Goal: Task Accomplishment & Management: Manage account settings

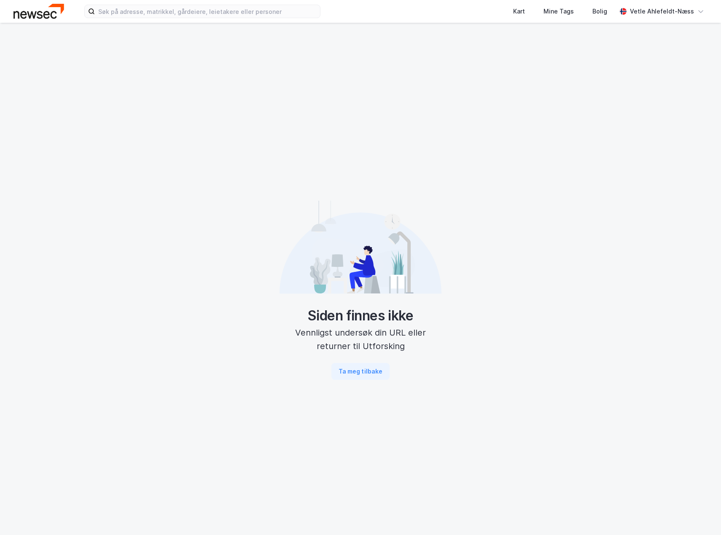
click at [37, 13] on img at bounding box center [38, 11] width 51 height 15
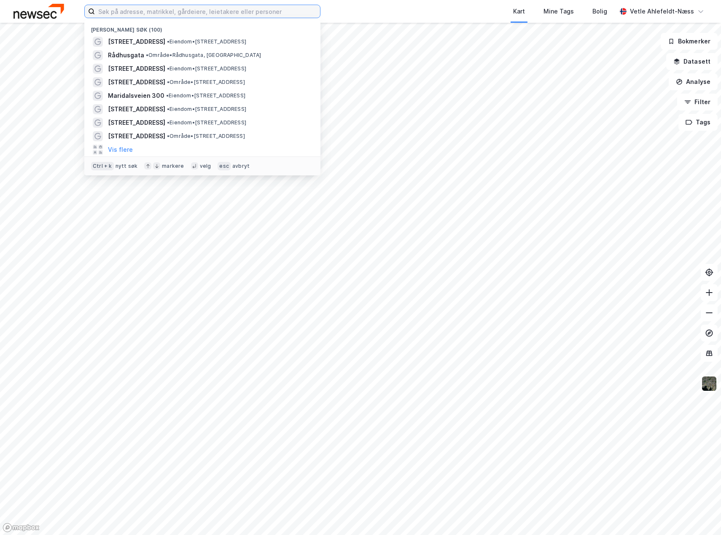
click at [212, 12] on input at bounding box center [207, 11] width 225 height 13
click at [704, 107] on button "Filter" at bounding box center [697, 102] width 40 height 17
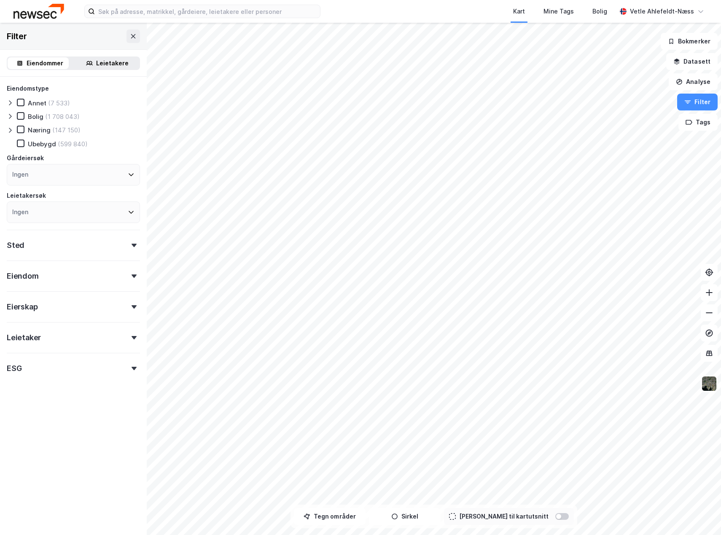
click at [67, 278] on div "Eiendom" at bounding box center [73, 273] width 133 height 24
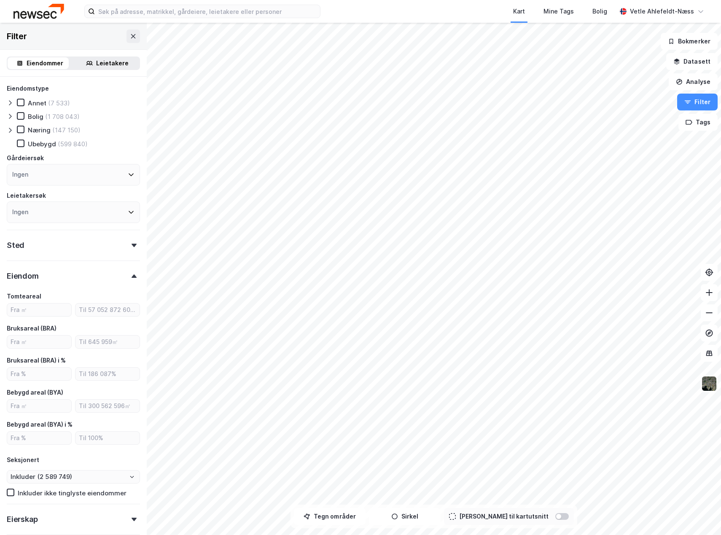
click at [67, 281] on div "Eiendom" at bounding box center [73, 273] width 133 height 24
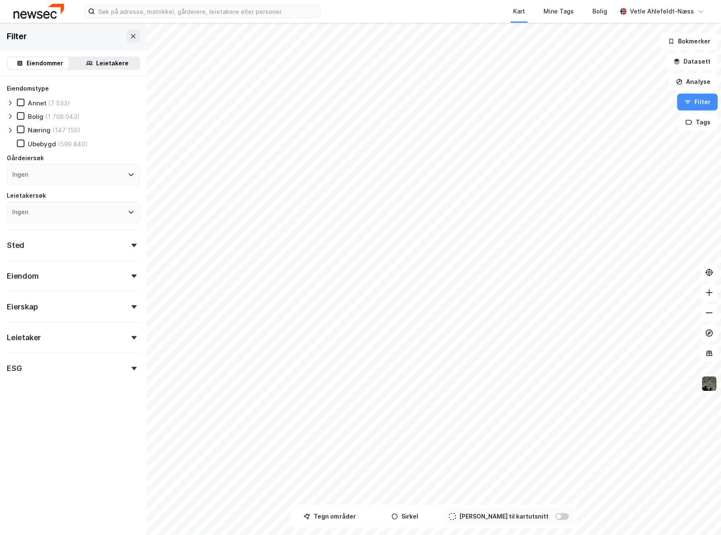
click at [75, 303] on div "Eierskap" at bounding box center [73, 303] width 133 height 24
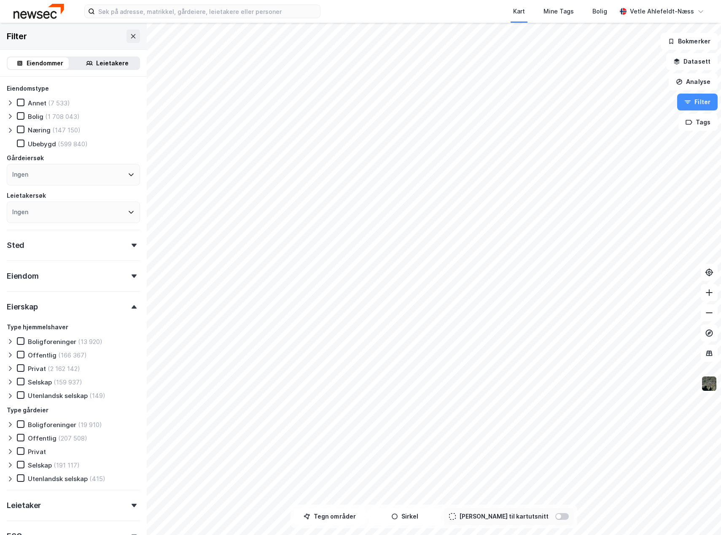
click at [75, 303] on div "Eierskap" at bounding box center [73, 303] width 133 height 24
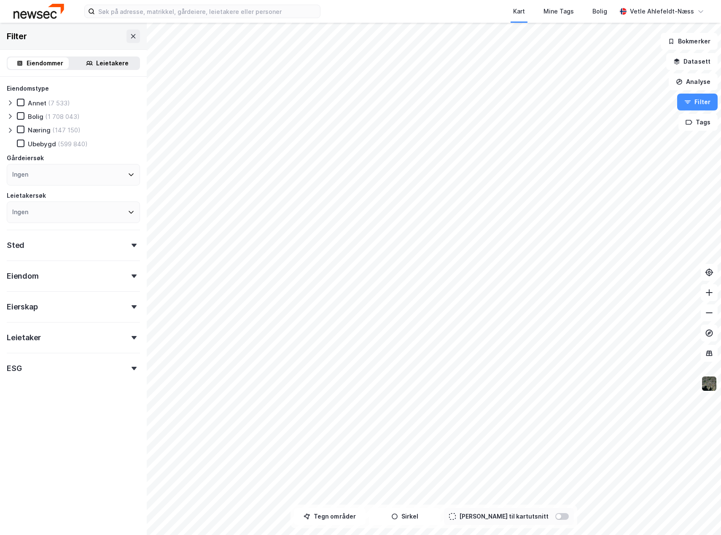
click at [71, 247] on div "Sted" at bounding box center [73, 242] width 133 height 24
click at [93, 338] on div "Leietaker" at bounding box center [73, 334] width 133 height 24
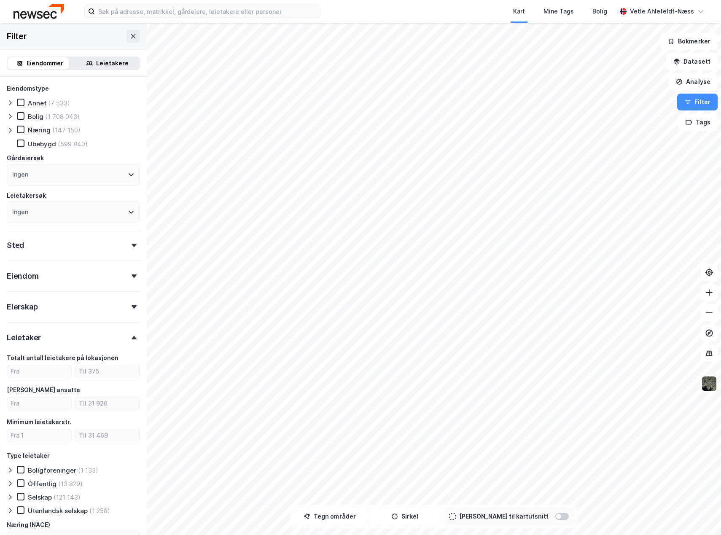
click at [93, 338] on div "Leietaker" at bounding box center [73, 334] width 133 height 24
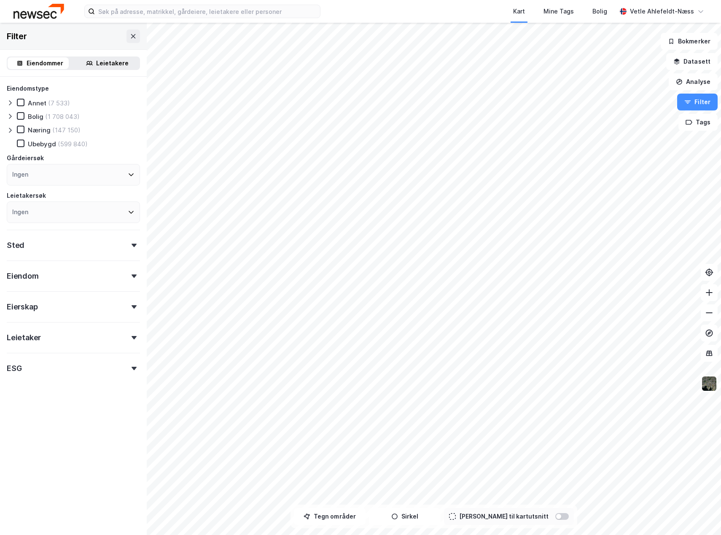
click at [91, 369] on div "ESG" at bounding box center [73, 365] width 133 height 24
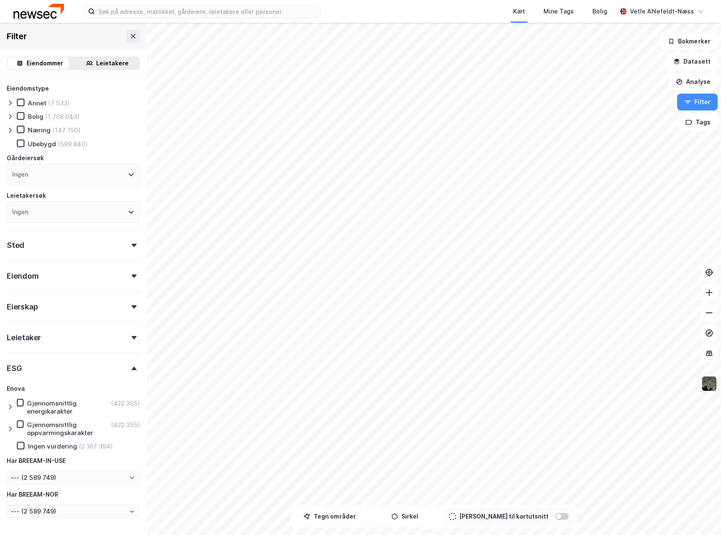
click at [91, 369] on div "ESG" at bounding box center [73, 365] width 133 height 24
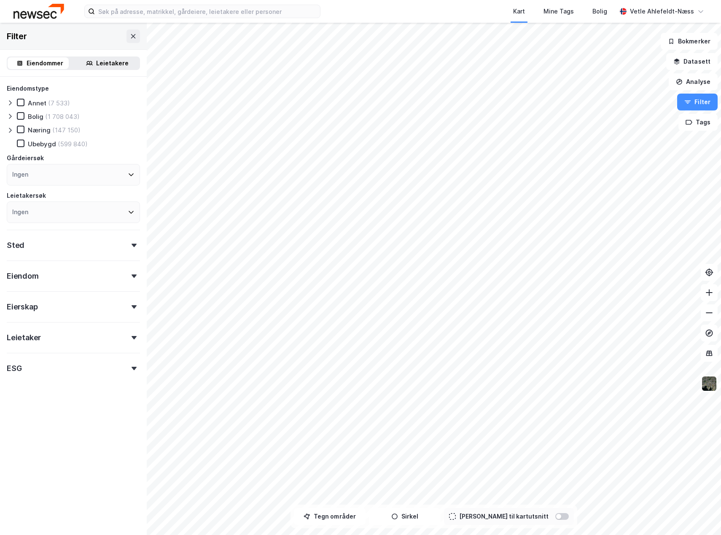
click at [76, 300] on div "Eierskap" at bounding box center [73, 303] width 133 height 24
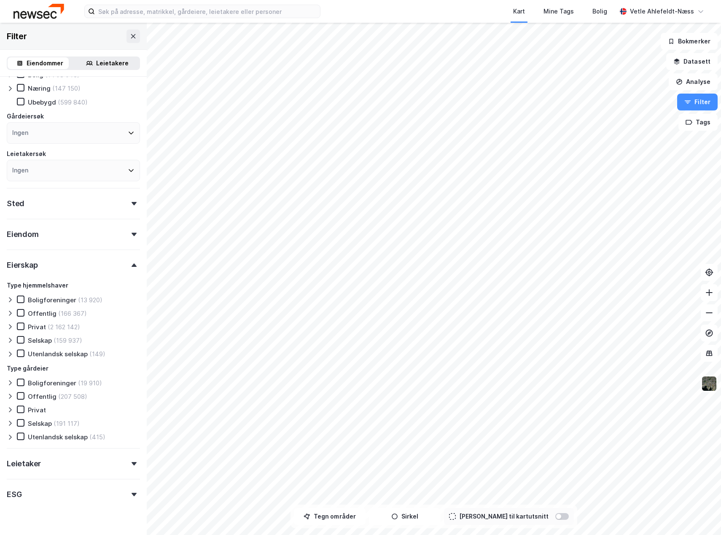
scroll to position [59, 0]
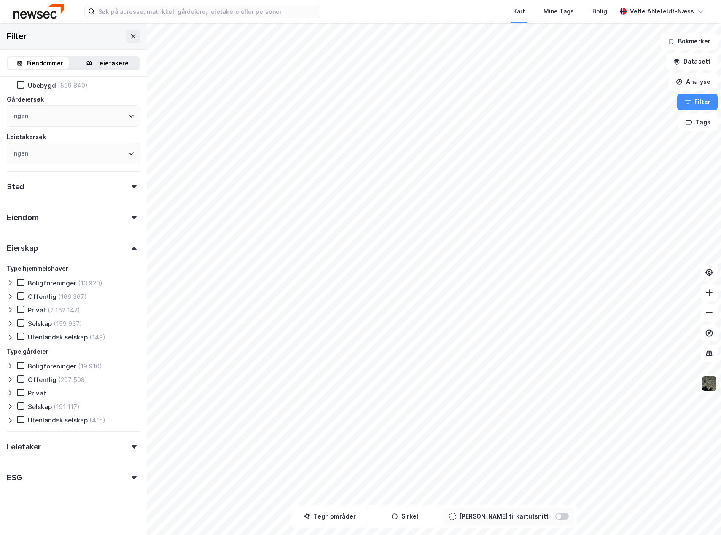
click at [7, 310] on icon at bounding box center [10, 309] width 7 height 7
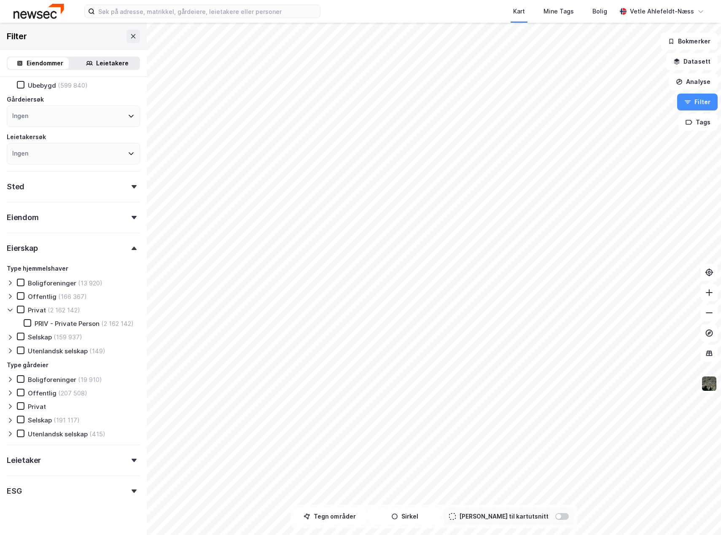
click at [7, 310] on icon at bounding box center [10, 309] width 7 height 7
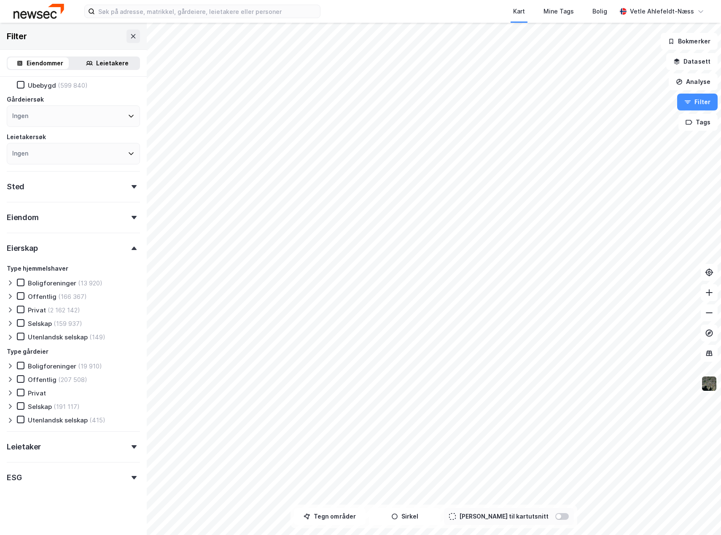
click at [81, 250] on div "Eierskap" at bounding box center [73, 245] width 133 height 24
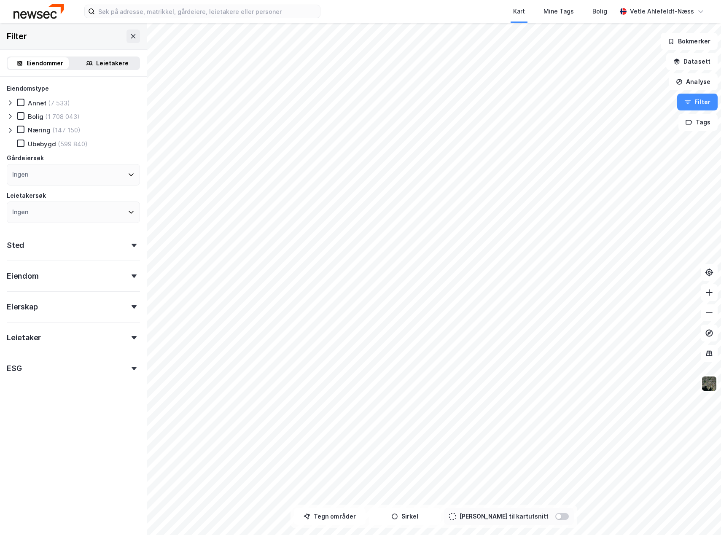
click at [94, 177] on div "Ingen" at bounding box center [73, 174] width 133 height 21
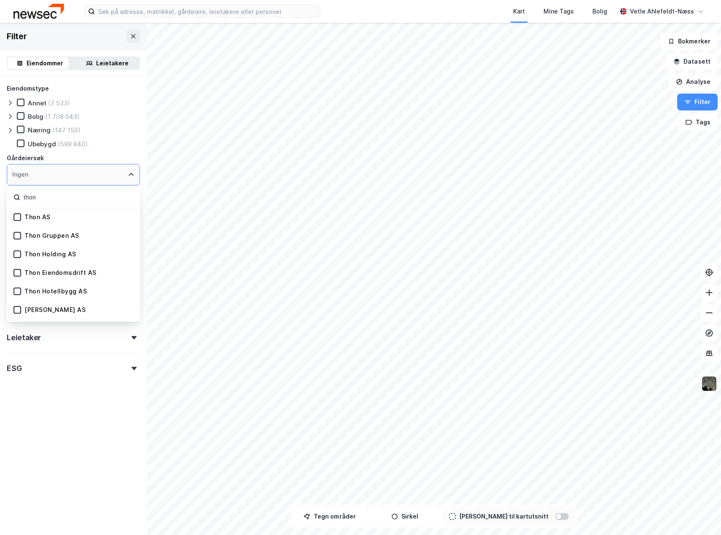
click at [47, 242] on div "Thon Gruppen AS" at bounding box center [73, 236] width 133 height 19
click at [16, 236] on icon at bounding box center [17, 235] width 5 height 3
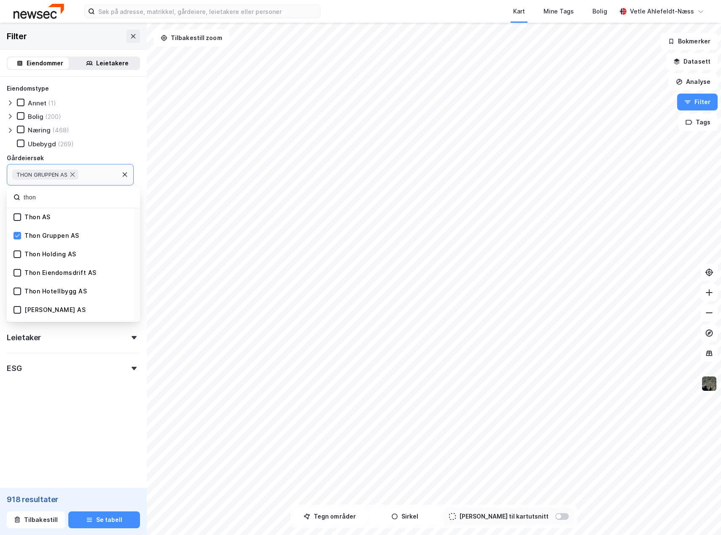
click at [43, 234] on div "Thon Gruppen AS" at bounding box center [51, 236] width 55 height 8
click at [40, 215] on div "Thon AS" at bounding box center [37, 217] width 26 height 8
click at [42, 218] on div "Thon AS" at bounding box center [37, 217] width 26 height 8
click at [50, 233] on div "Thon Gruppen AS" at bounding box center [51, 236] width 55 height 8
click at [57, 240] on div "Thon Gruppen AS" at bounding box center [70, 236] width 127 height 19
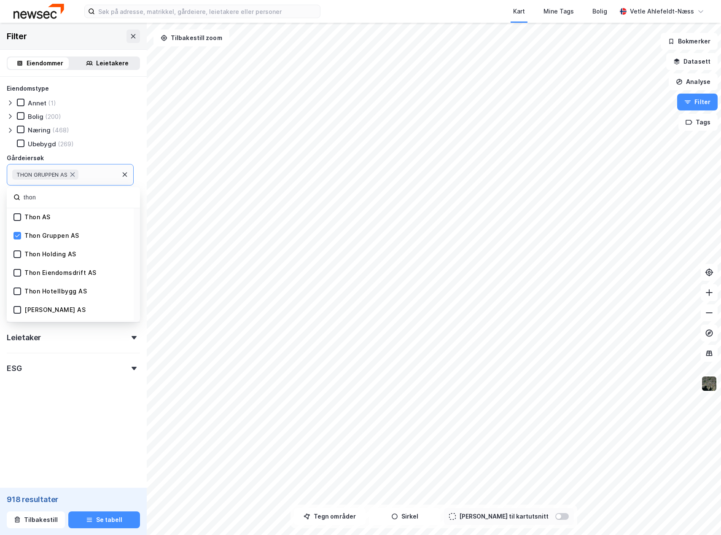
click at [62, 255] on div "Thon Holding AS" at bounding box center [50, 254] width 52 height 8
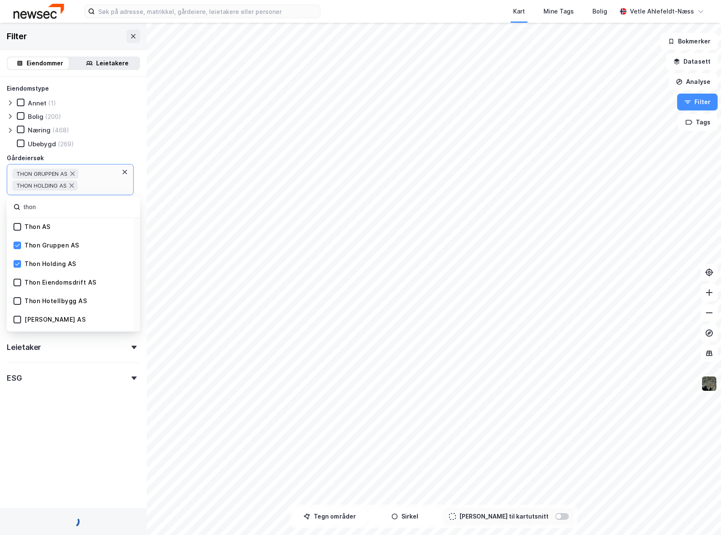
click at [60, 250] on div "Thon Gruppen AS" at bounding box center [70, 245] width 127 height 19
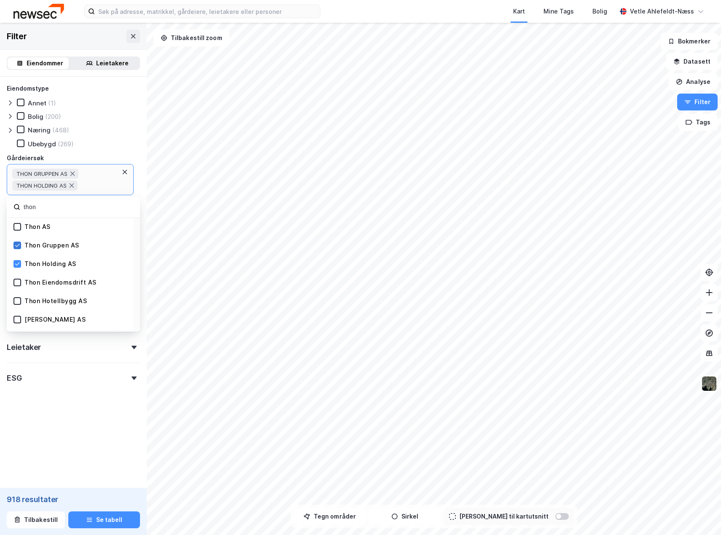
click at [17, 247] on icon at bounding box center [17, 245] width 6 height 6
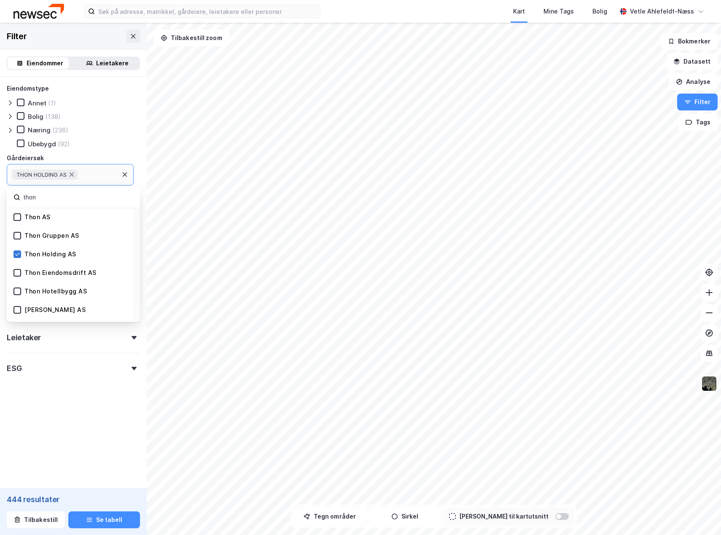
click at [19, 253] on icon at bounding box center [17, 254] width 6 height 6
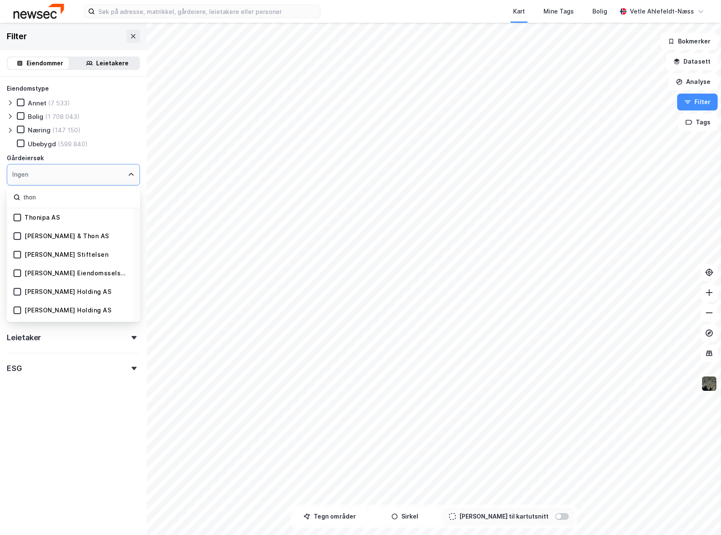
scroll to position [337, 0]
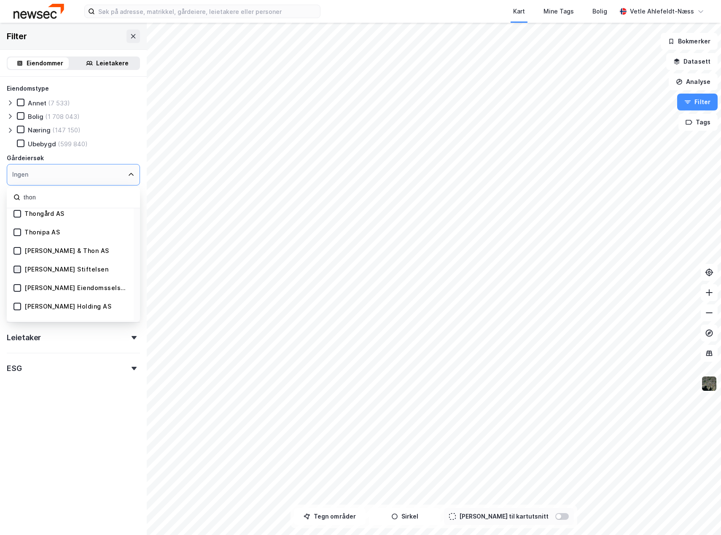
click at [16, 267] on icon at bounding box center [17, 269] width 6 height 6
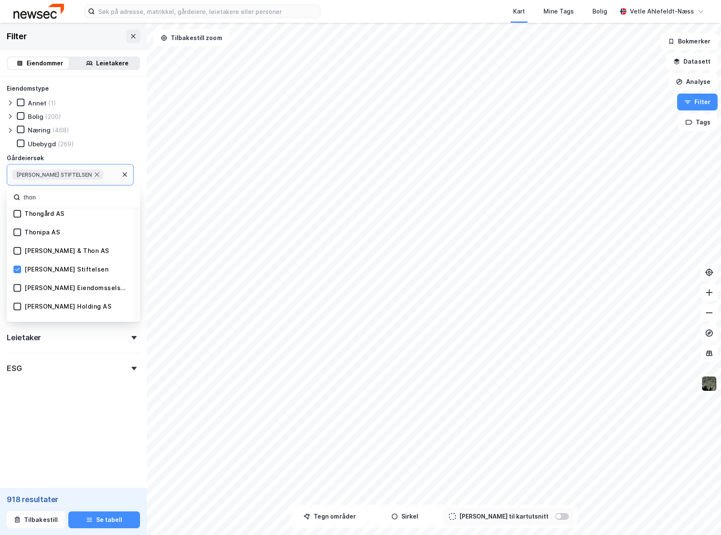
click at [103, 177] on div "[PERSON_NAME] STIFTELSEN" at bounding box center [70, 174] width 127 height 21
click at [70, 199] on input "thon" at bounding box center [78, 197] width 110 height 11
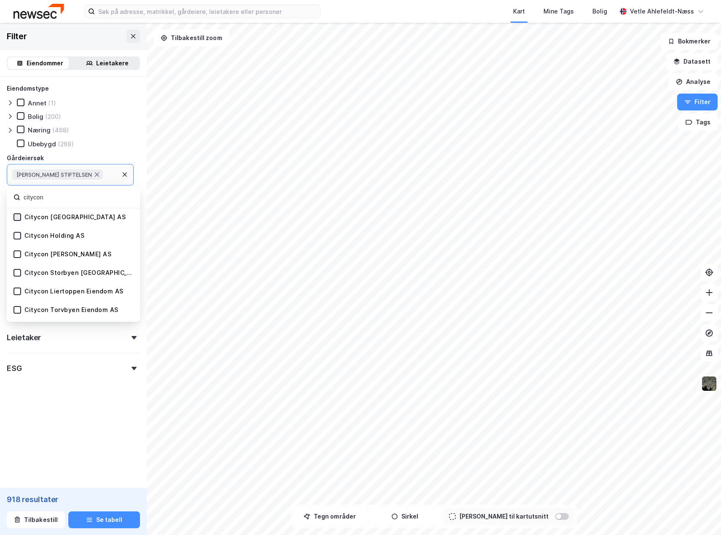
click at [18, 218] on icon at bounding box center [17, 217] width 6 height 6
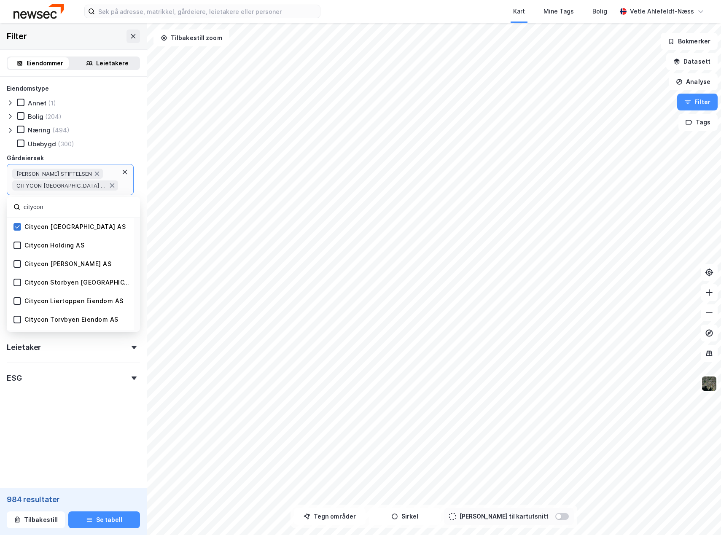
click at [20, 230] on icon at bounding box center [17, 227] width 6 height 6
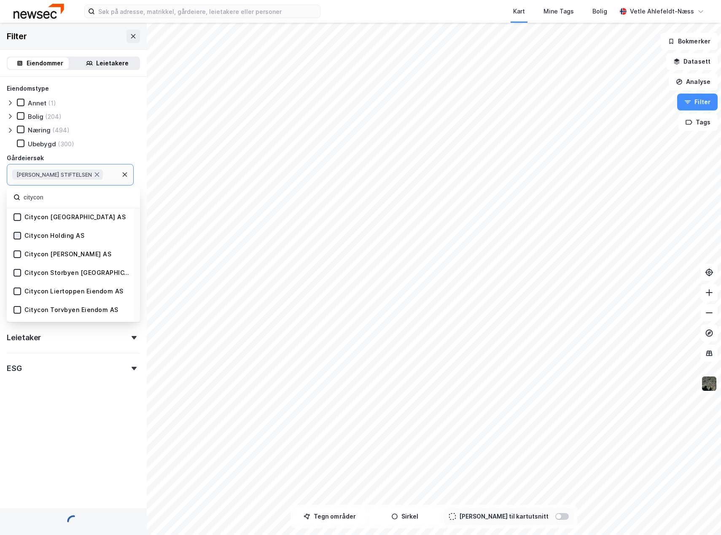
click at [16, 235] on icon at bounding box center [17, 236] width 6 height 6
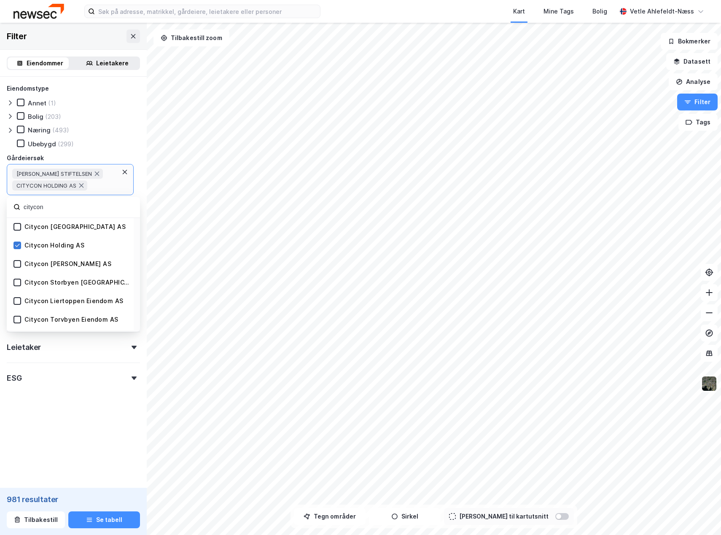
click at [16, 235] on div "Citycon Norway AS" at bounding box center [70, 227] width 127 height 19
click at [16, 243] on icon at bounding box center [17, 245] width 6 height 6
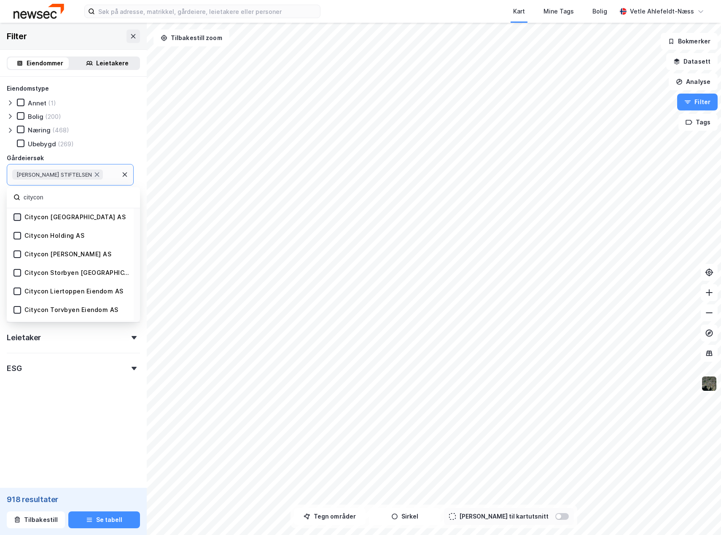
click at [18, 219] on icon at bounding box center [17, 217] width 6 height 6
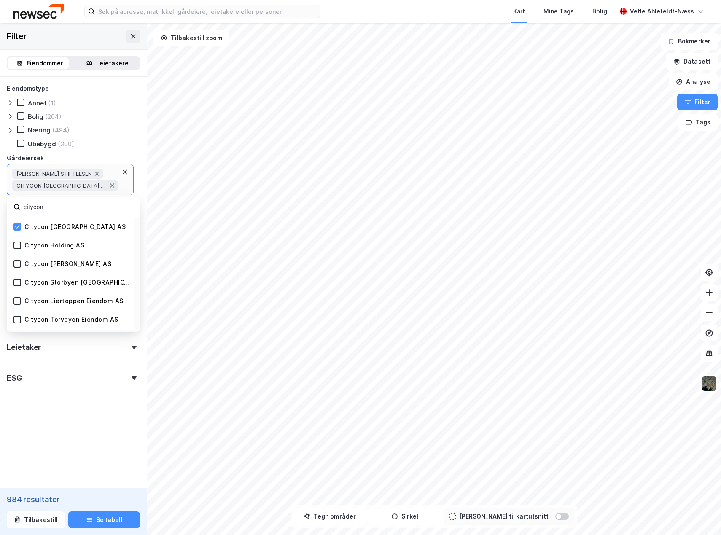
click at [70, 210] on input "citycon" at bounding box center [78, 207] width 110 height 11
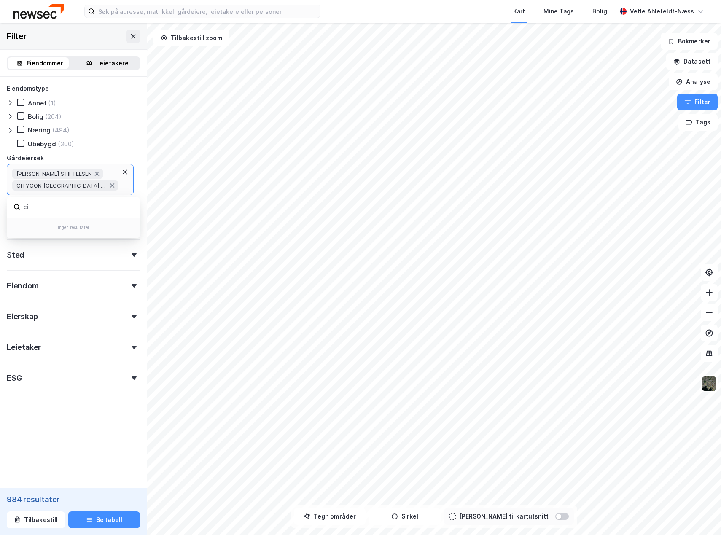
type input "c"
click at [70, 206] on input at bounding box center [78, 207] width 110 height 11
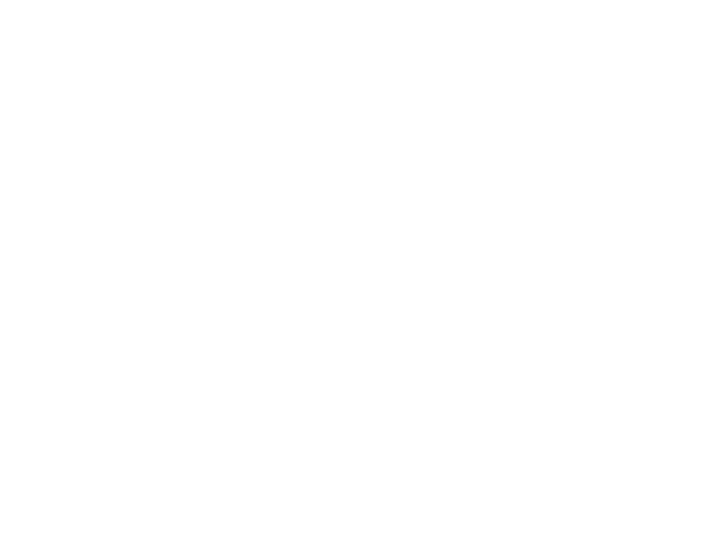
click at [454, 218] on div at bounding box center [360, 269] width 721 height 538
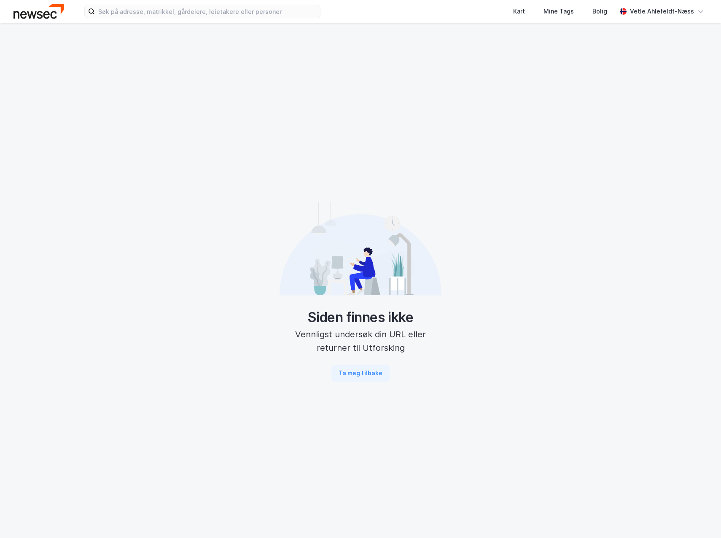
click at [36, 14] on img at bounding box center [38, 11] width 51 height 15
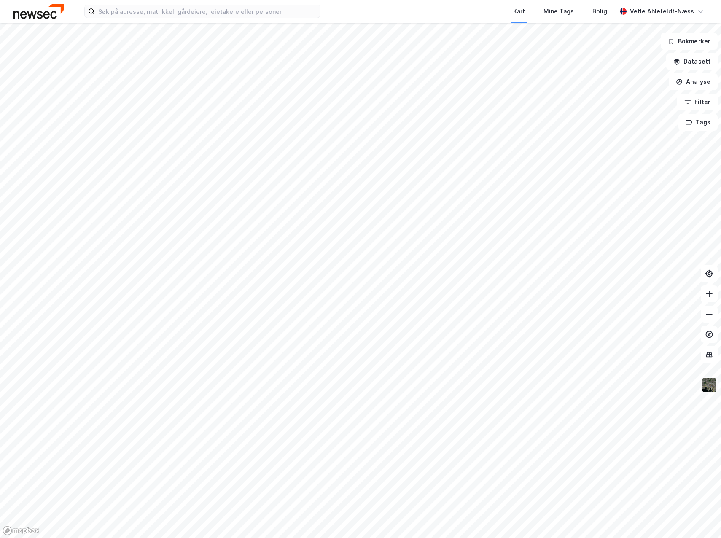
click at [712, 387] on img at bounding box center [709, 385] width 16 height 16
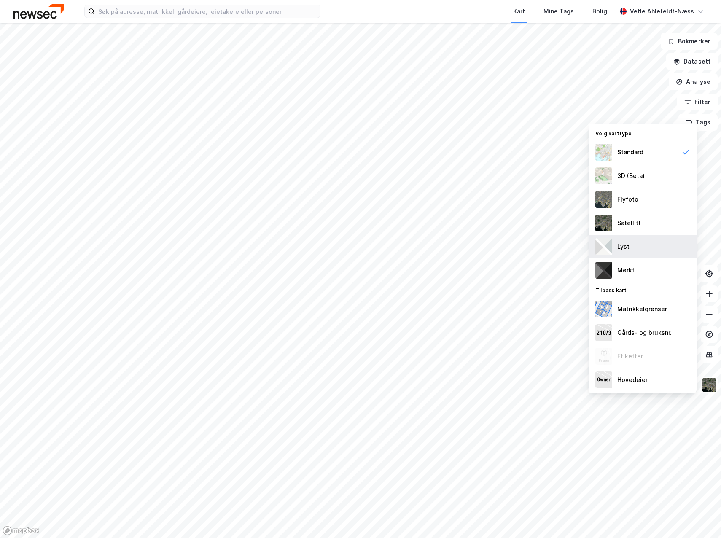
click at [660, 249] on div "Lyst" at bounding box center [643, 247] width 108 height 24
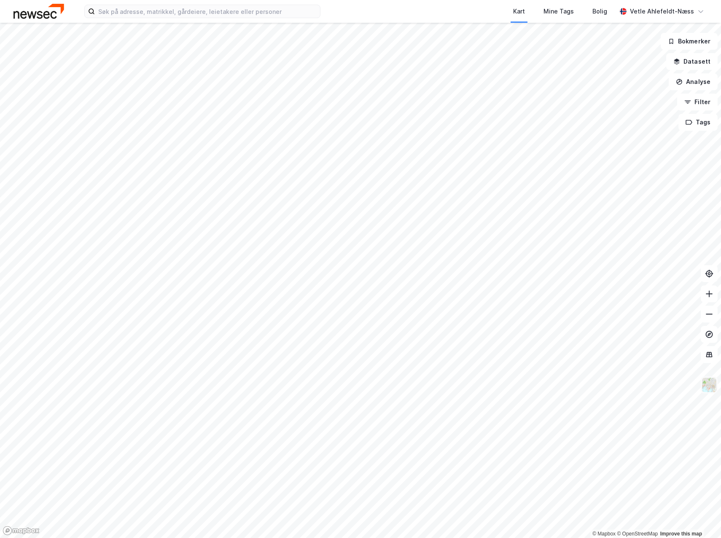
click at [715, 390] on img at bounding box center [709, 385] width 16 height 16
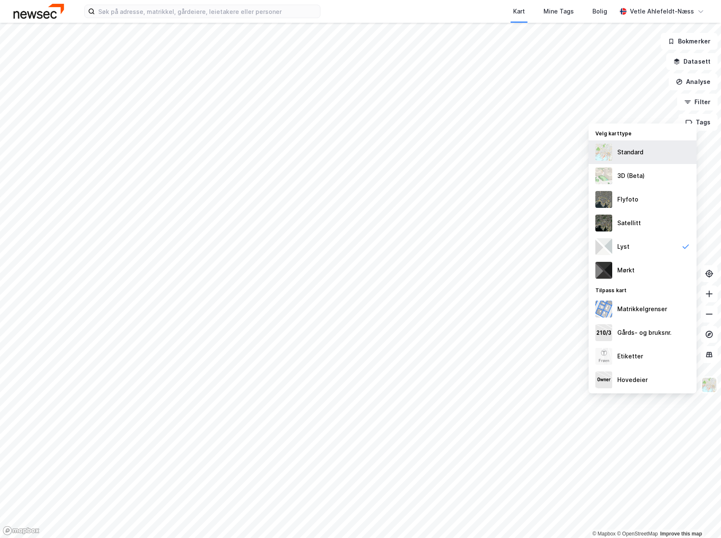
click at [653, 152] on div "Standard" at bounding box center [643, 152] width 108 height 24
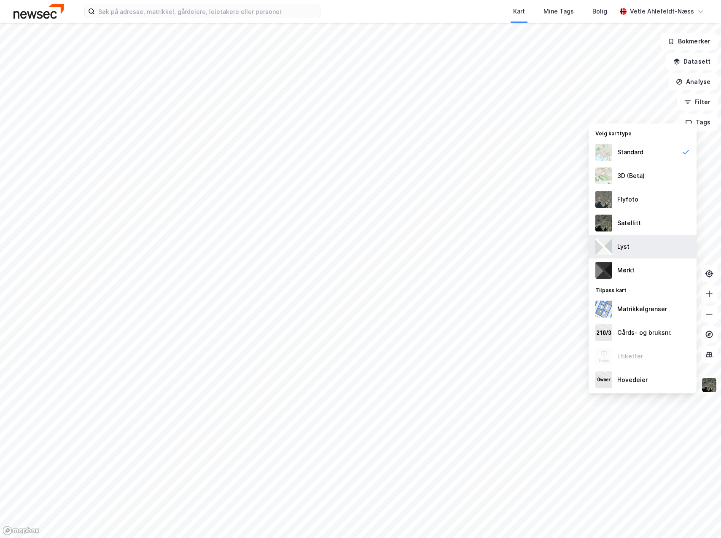
click at [662, 249] on div "Lyst" at bounding box center [643, 247] width 108 height 24
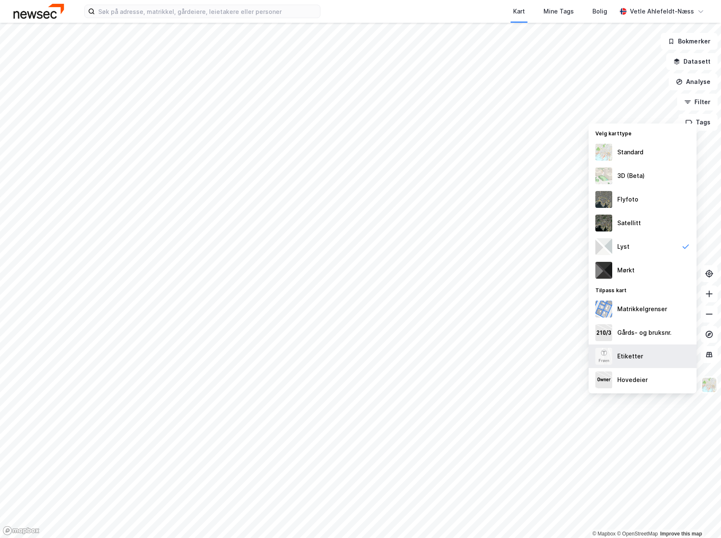
click at [666, 362] on div "Etiketter" at bounding box center [643, 356] width 108 height 24
click at [666, 370] on div "Hovedeier" at bounding box center [643, 380] width 108 height 24
click at [666, 307] on div "Matrikkelgrenser" at bounding box center [643, 309] width 108 height 24
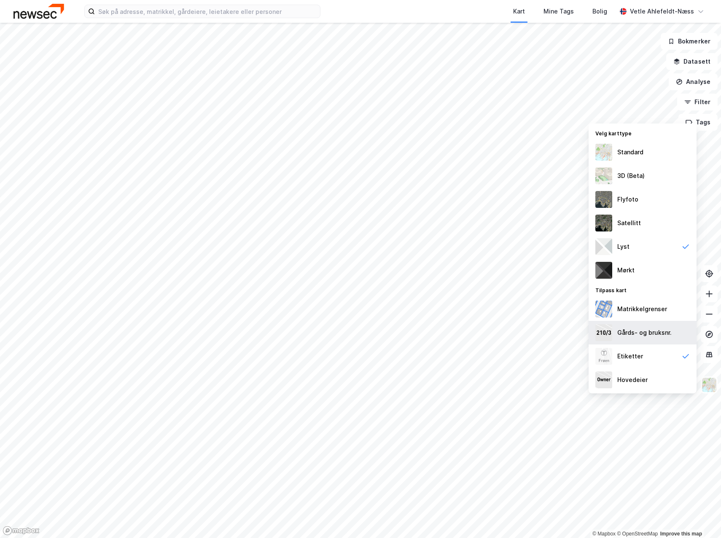
click at [666, 332] on div "Gårds- og bruksnr." at bounding box center [644, 333] width 54 height 10
click at [699, 60] on button "Datasett" at bounding box center [691, 61] width 51 height 17
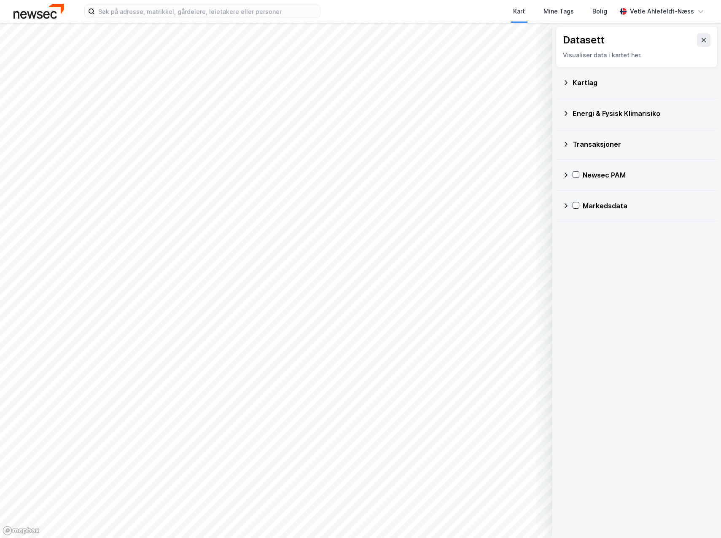
click at [621, 88] on div "Kartlag" at bounding box center [636, 83] width 148 height 20
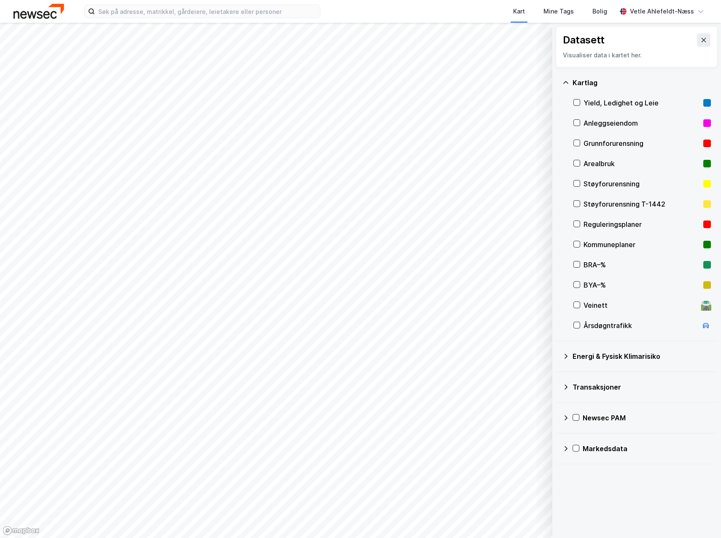
click at [615, 299] on div "Veinett 🛣️" at bounding box center [641, 305] width 137 height 20
click at [701, 39] on button at bounding box center [703, 39] width 13 height 13
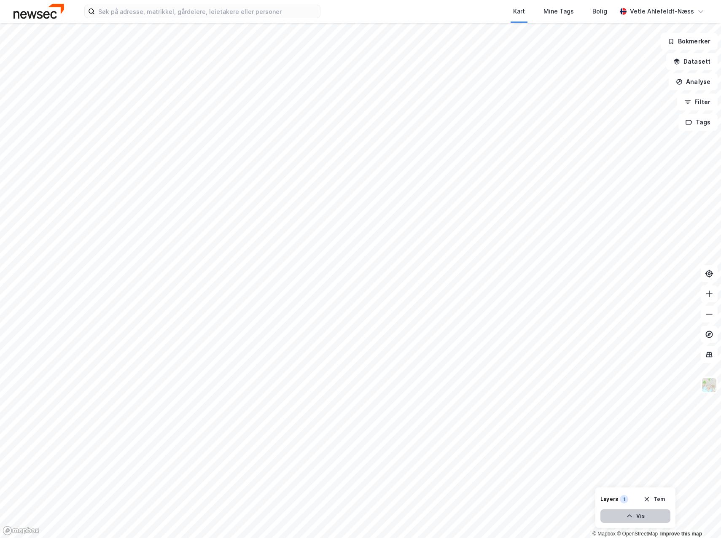
click at [657, 512] on button "Vis" at bounding box center [635, 515] width 70 height 13
click at [636, 500] on button at bounding box center [631, 497] width 13 height 13
click at [632, 497] on icon at bounding box center [631, 497] width 7 height 7
click at [662, 498] on icon at bounding box center [661, 497] width 5 height 3
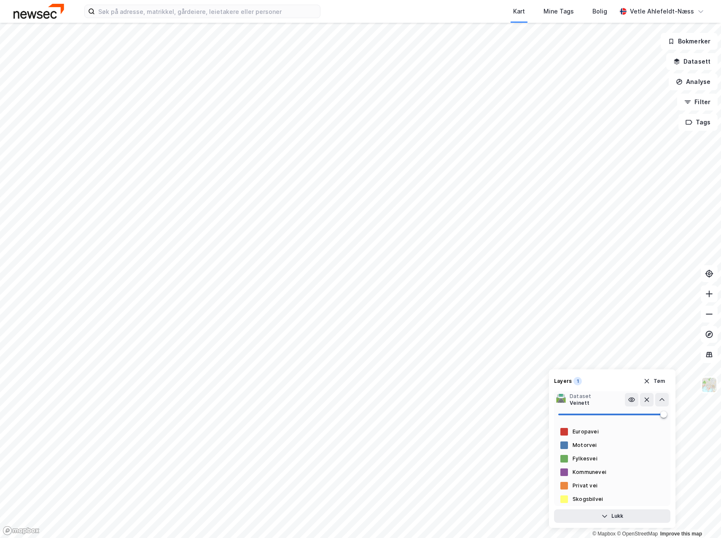
click at [564, 430] on div at bounding box center [564, 432] width 8 height 8
click at [576, 449] on div "Motorvei" at bounding box center [612, 444] width 116 height 13
click at [649, 401] on icon at bounding box center [647, 400] width 5 height 5
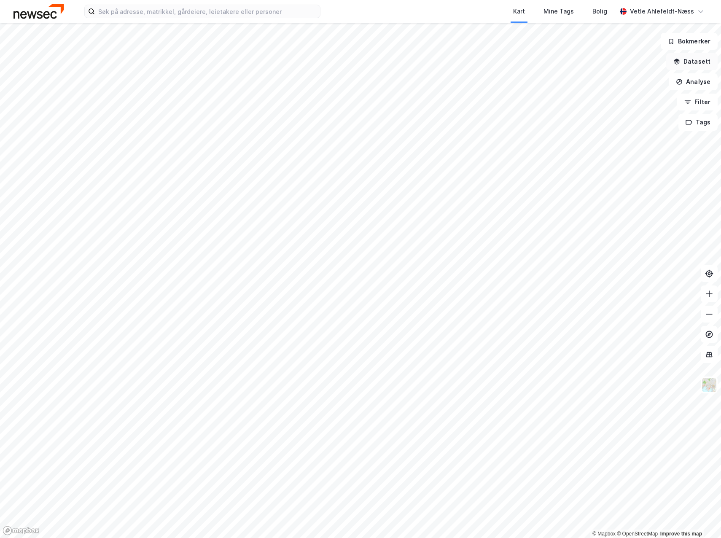
click at [699, 59] on button "Datasett" at bounding box center [691, 61] width 51 height 17
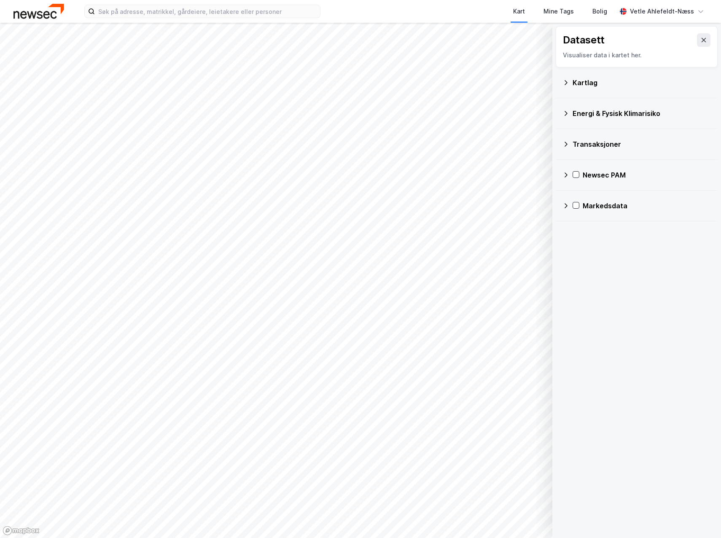
click at [570, 105] on div "Energi & Fysisk Klimarisiko" at bounding box center [636, 113] width 148 height 20
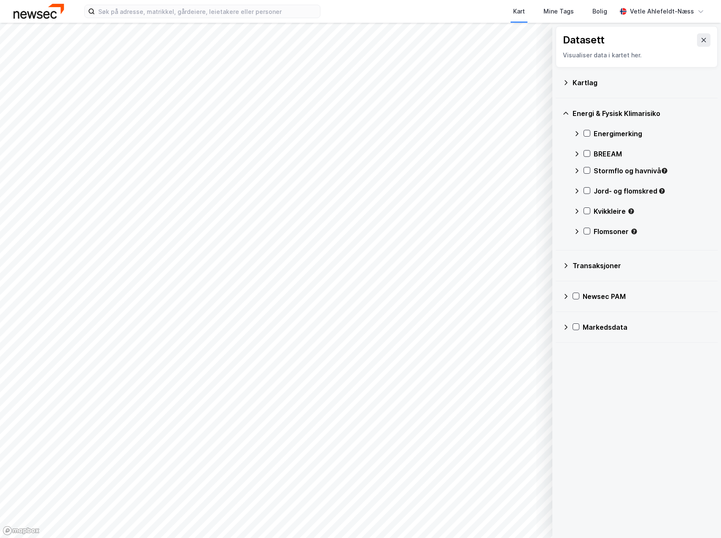
click at [568, 115] on icon at bounding box center [565, 113] width 7 height 7
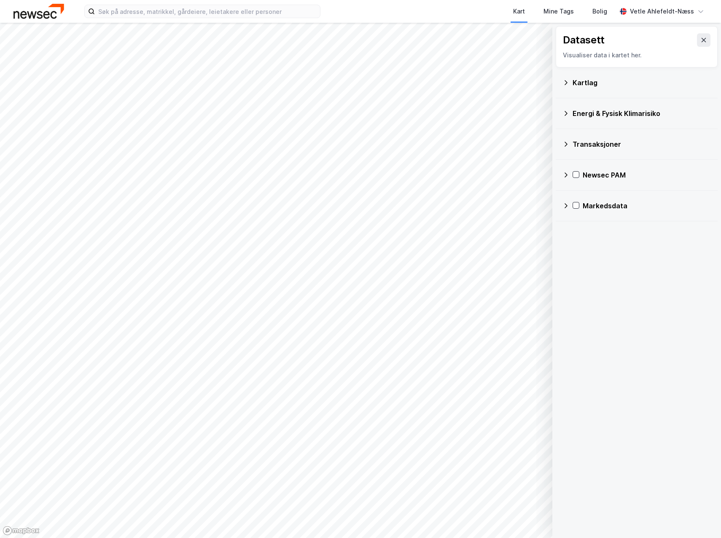
click at [570, 86] on div "Kartlag" at bounding box center [636, 83] width 148 height 20
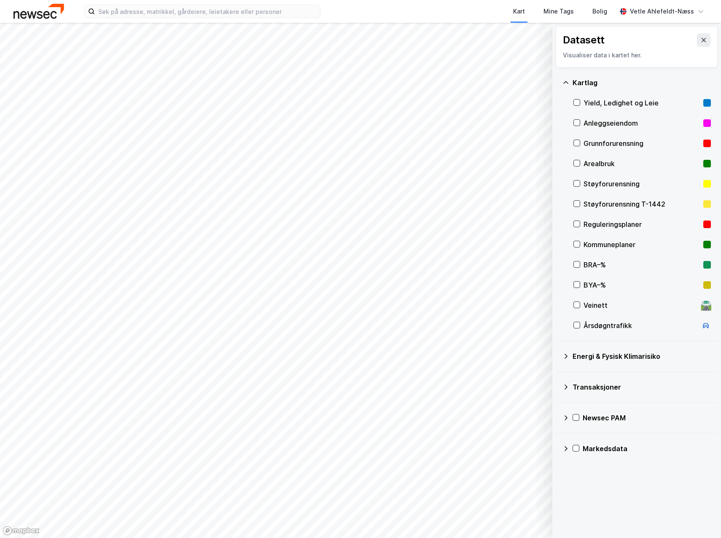
click at [621, 331] on div "Årsdøgntrafikk" at bounding box center [641, 325] width 137 height 20
click at [620, 324] on div "Årsdøgntrafikk" at bounding box center [640, 325] width 114 height 10
click at [700, 39] on icon at bounding box center [703, 40] width 7 height 7
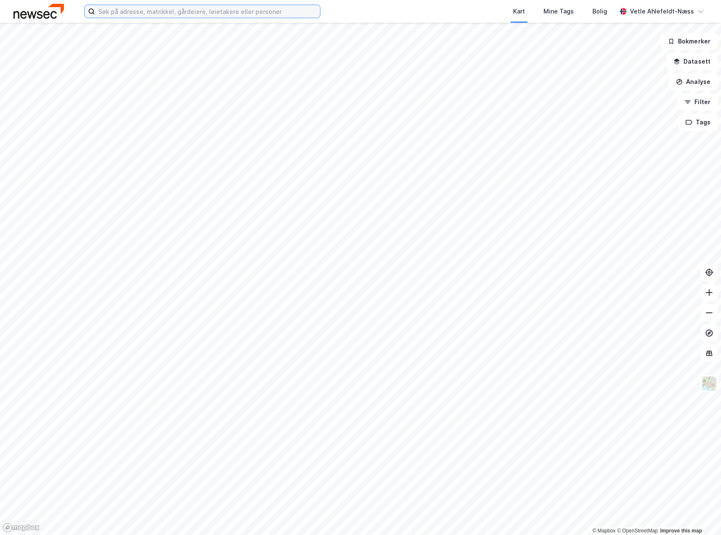
click at [240, 13] on input at bounding box center [207, 11] width 225 height 13
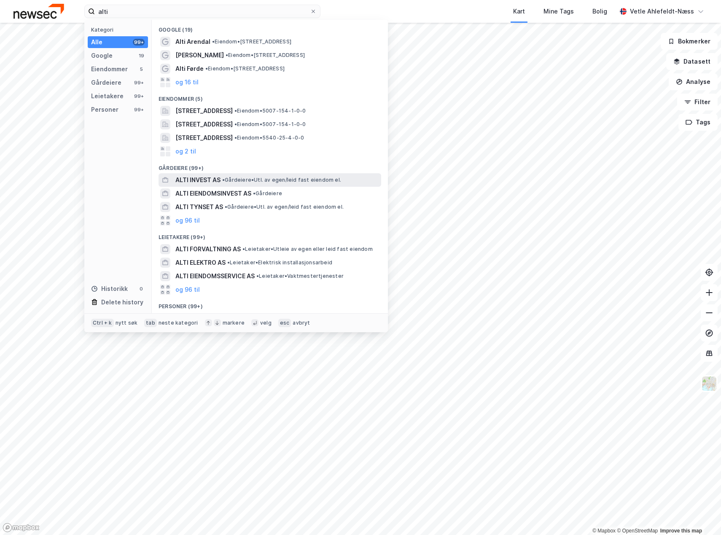
click at [273, 180] on span "• Gårdeiere • Utl. av egen/leid fast eiendom el." at bounding box center [281, 180] width 119 height 7
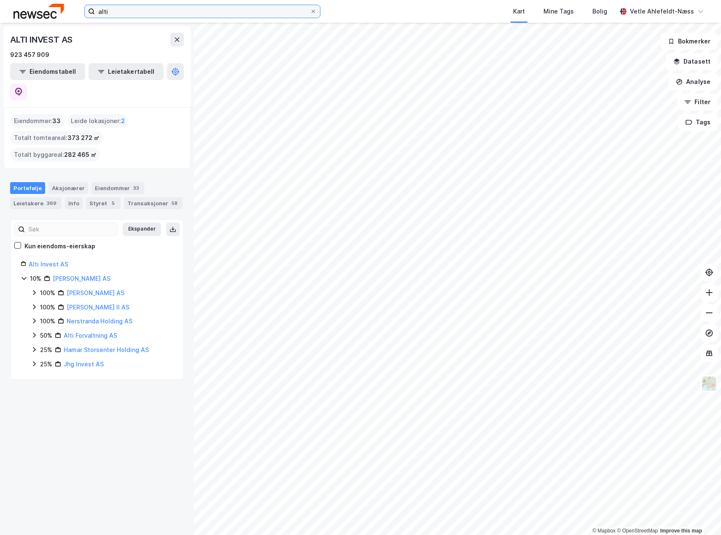
click at [124, 15] on input "alti" at bounding box center [202, 11] width 215 height 13
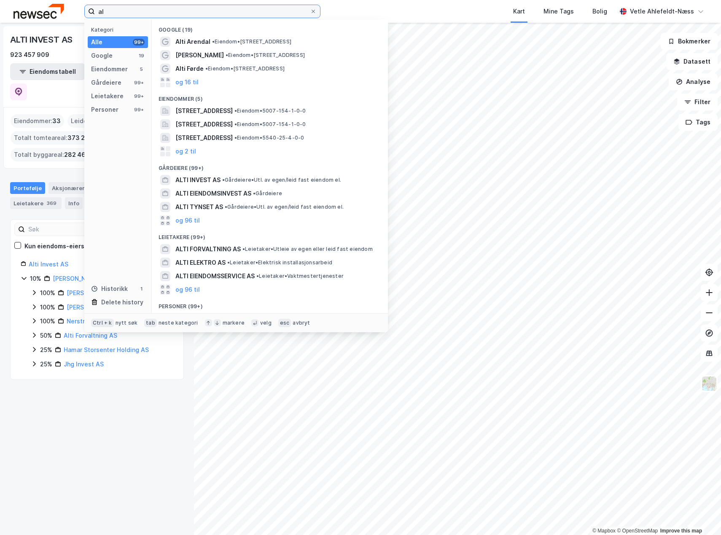
type input "a"
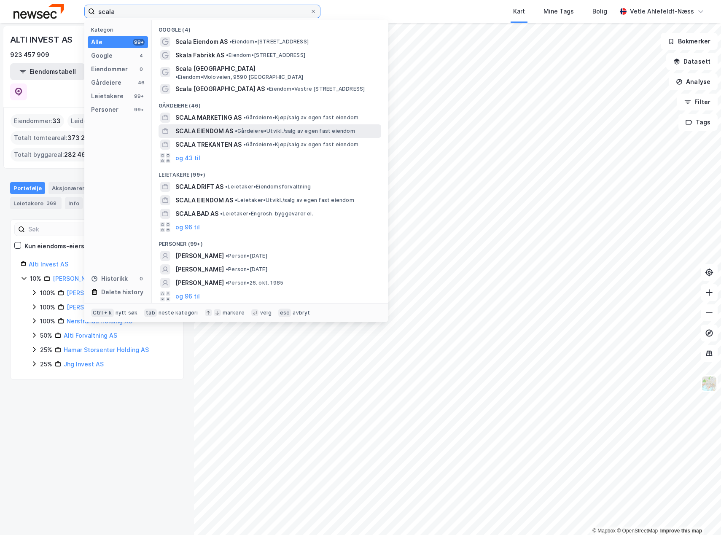
type input "scala"
click at [269, 128] on span "• Gårdeiere • Utvikl./salg av egen fast eiendom" at bounding box center [295, 131] width 120 height 7
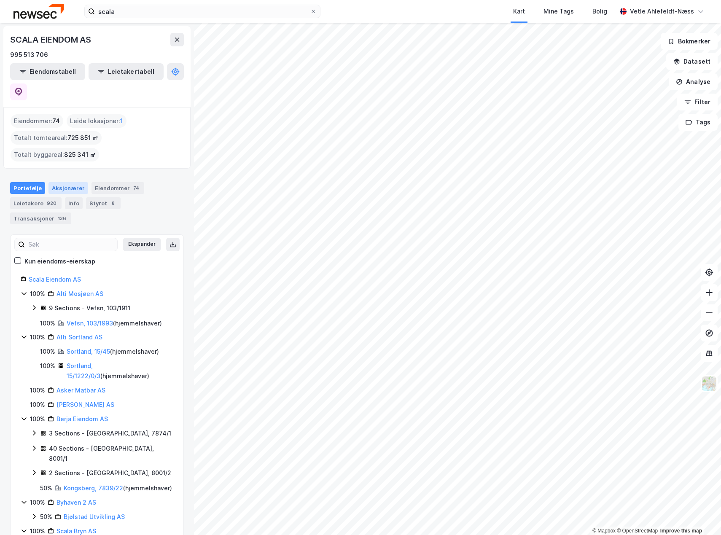
click at [68, 182] on div "Aksjonærer" at bounding box center [68, 188] width 40 height 12
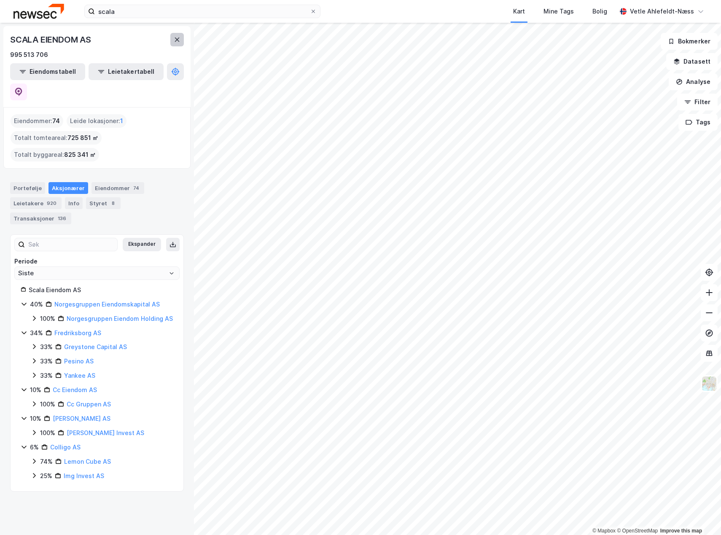
click at [178, 41] on icon at bounding box center [177, 40] width 5 height 4
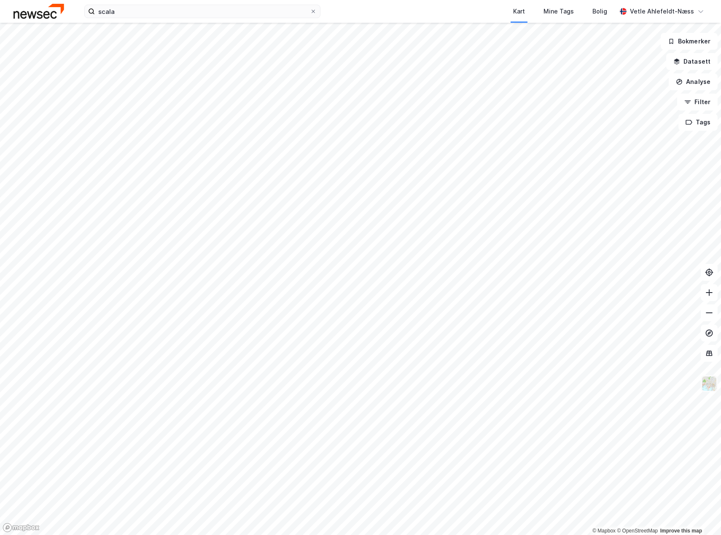
click at [708, 382] on img at bounding box center [709, 384] width 16 height 16
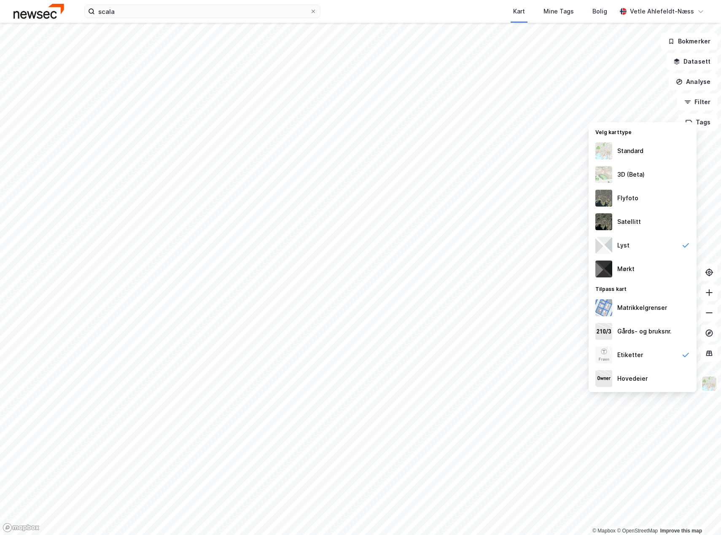
click at [645, 157] on div "Standard" at bounding box center [643, 151] width 108 height 24
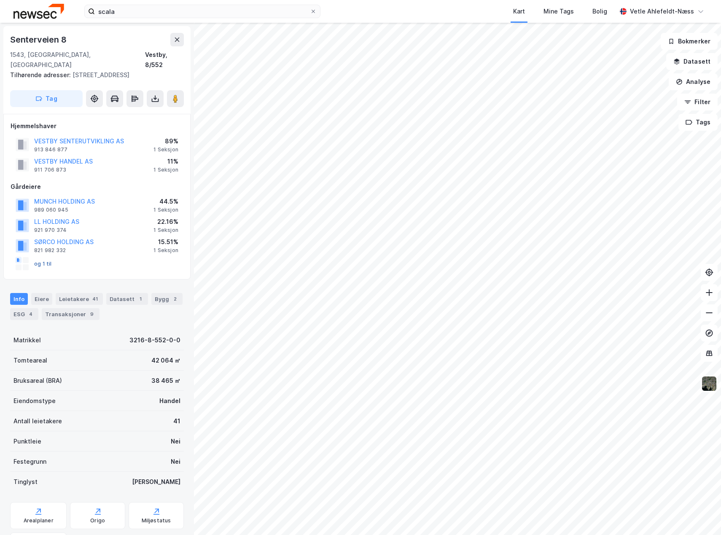
click at [0, 0] on button "og 1 til" at bounding box center [0, 0] width 0 height 0
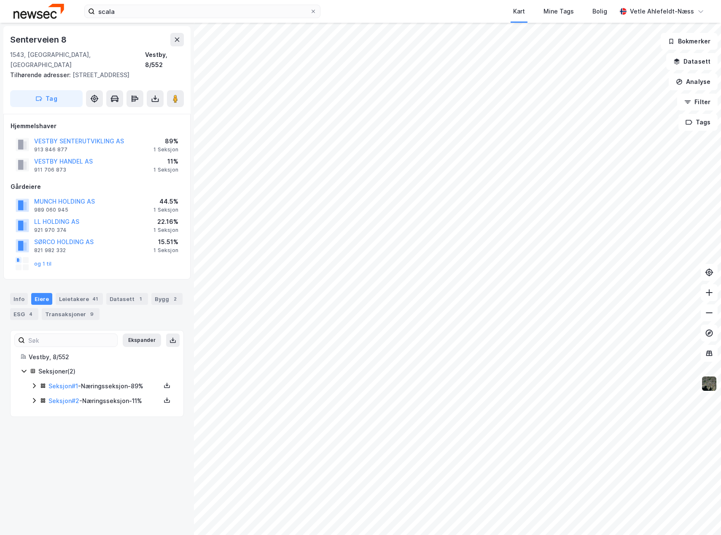
click at [52, 255] on div "og 1 til" at bounding box center [97, 263] width 173 height 17
click at [0, 0] on button "og 1 til" at bounding box center [0, 0] width 0 height 0
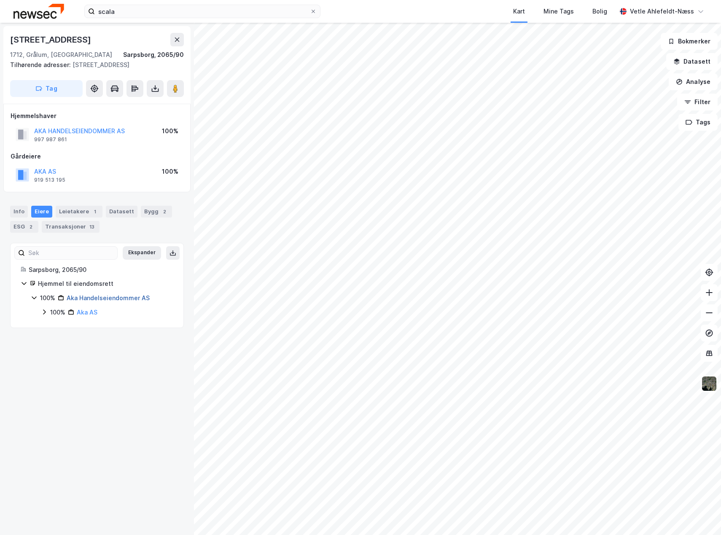
click at [94, 298] on link "Aka Handelseiendommer AS" at bounding box center [108, 297] width 83 height 7
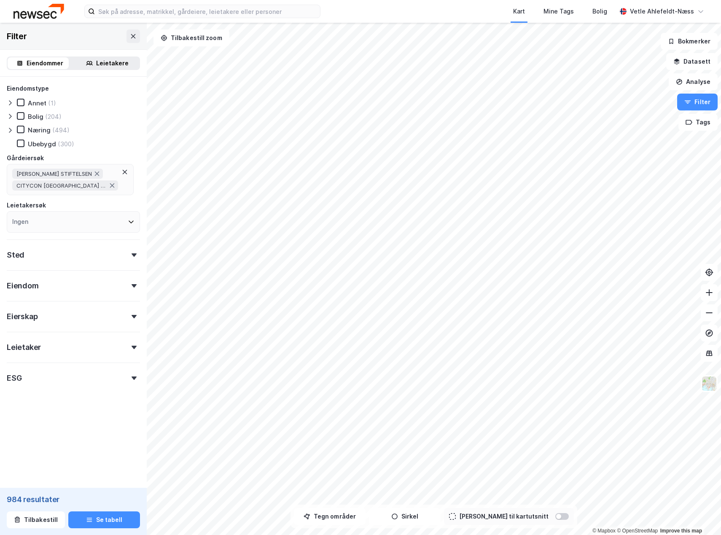
click at [94, 191] on div "[PERSON_NAME] STIFTELSEN CITYCON [GEOGRAPHIC_DATA] AS" at bounding box center [70, 179] width 127 height 31
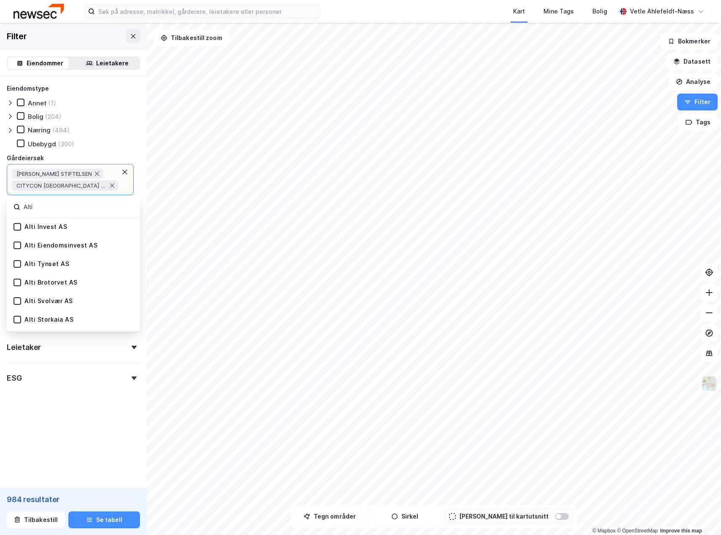
click at [86, 229] on div "Alti Invest AS" at bounding box center [73, 227] width 133 height 19
click at [18, 227] on icon at bounding box center [17, 226] width 5 height 3
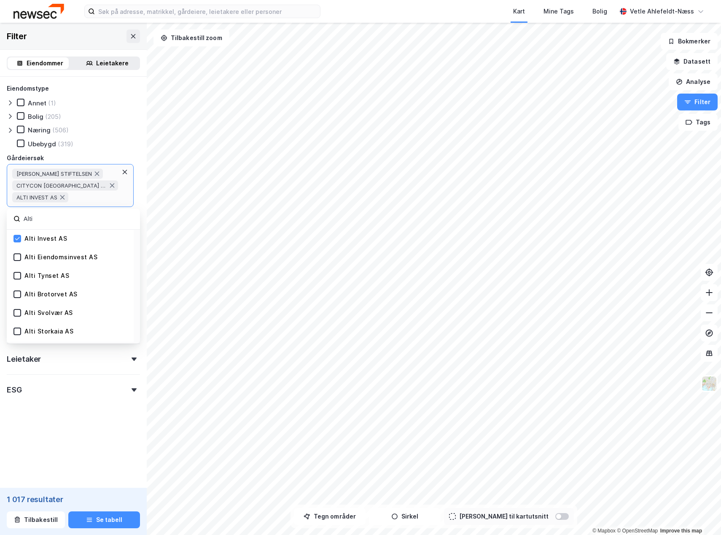
click at [55, 221] on input "Alti" at bounding box center [78, 218] width 110 height 11
click at [56, 221] on input "Alti" at bounding box center [78, 218] width 110 height 11
type input "Scala eien"
click at [59, 239] on div "Scala Eiendom AS" at bounding box center [52, 239] width 56 height 8
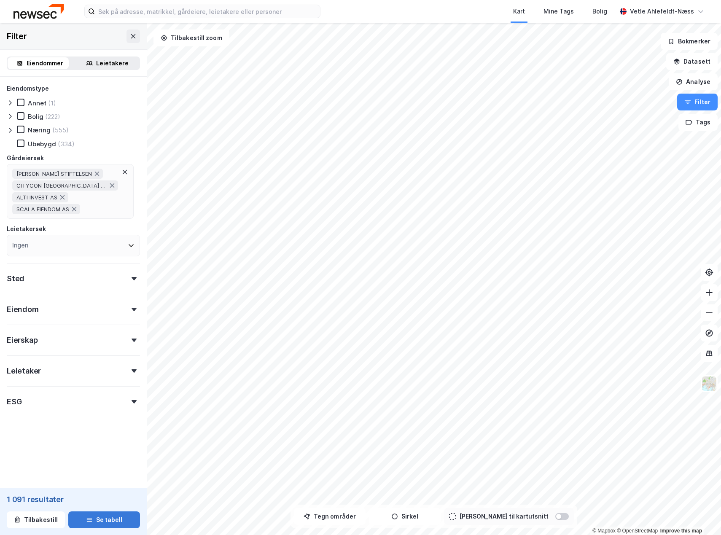
click at [112, 526] on button "Se tabell" at bounding box center [104, 519] width 72 height 17
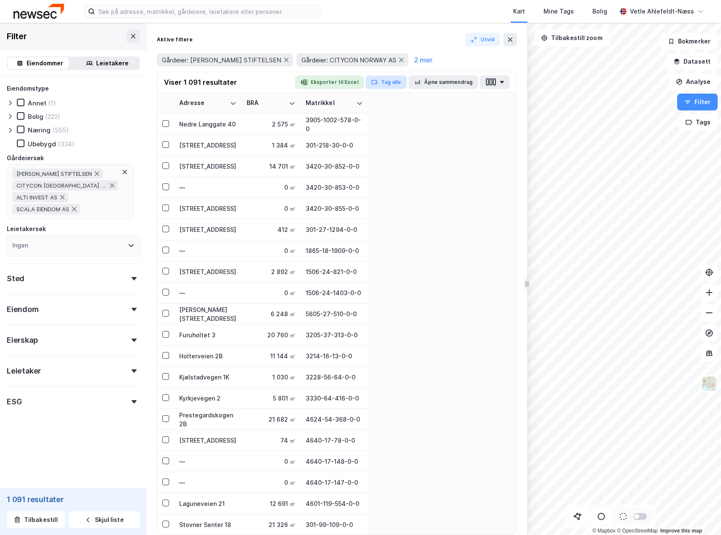
click at [399, 81] on button "Tag alle" at bounding box center [385, 81] width 41 height 13
type input "Carbucks"
click at [442, 119] on div "Opprett Carbucks" at bounding box center [418, 114] width 110 height 17
click at [400, 113] on div "Carbucks" at bounding box center [397, 114] width 29 height 10
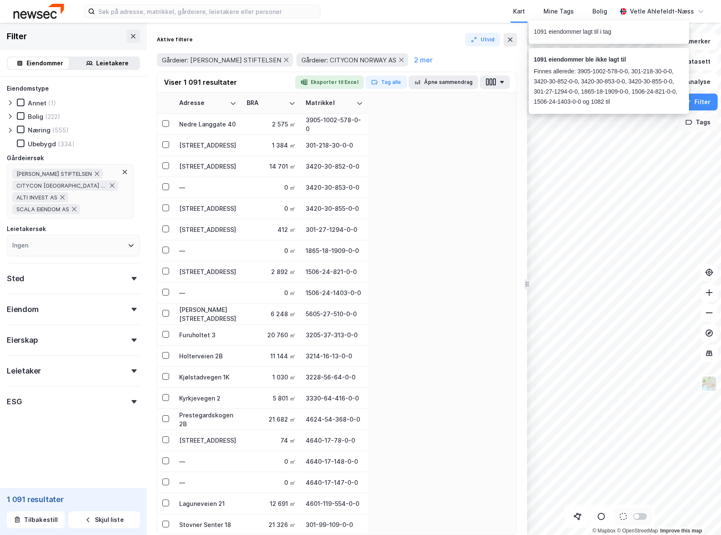
click at [701, 121] on button "Tags" at bounding box center [697, 122] width 39 height 17
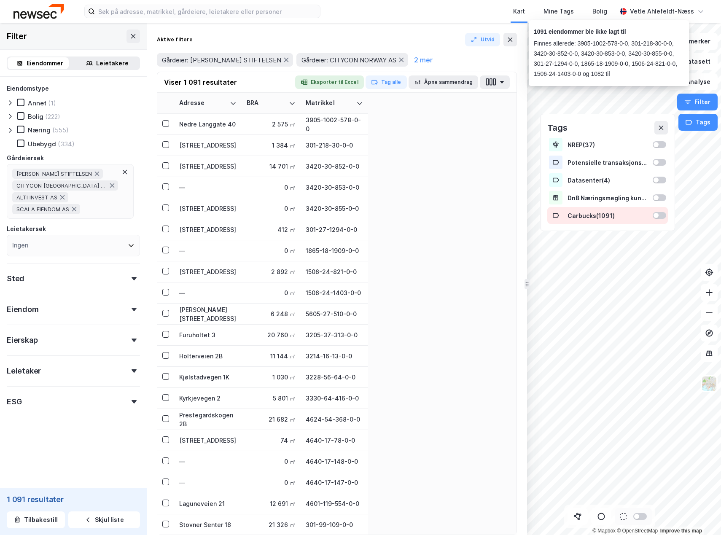
click at [658, 215] on div at bounding box center [655, 215] width 5 height 5
click at [509, 39] on icon at bounding box center [510, 39] width 7 height 7
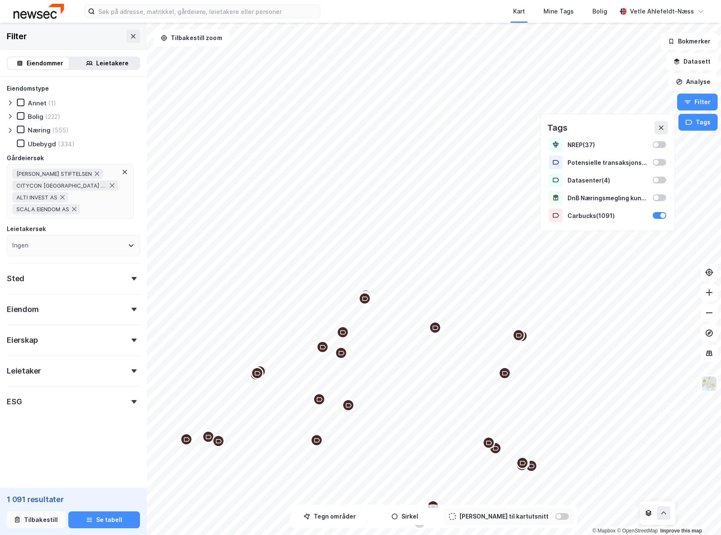
click at [37, 525] on button "Tilbakestill" at bounding box center [36, 519] width 58 height 17
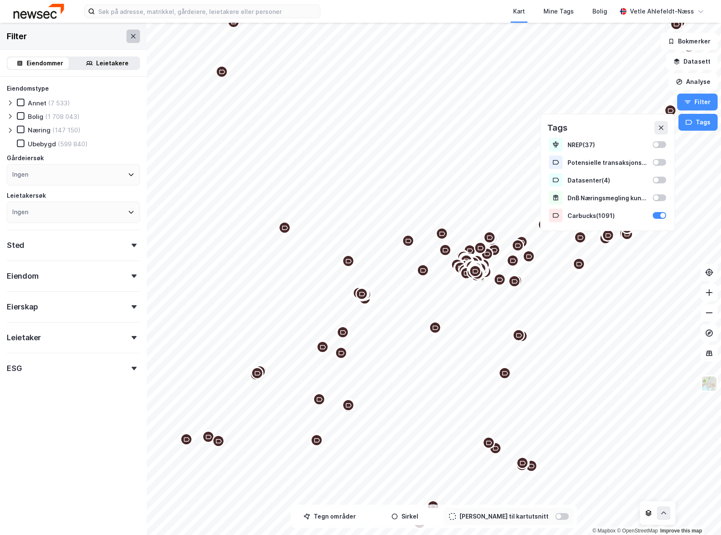
click at [130, 33] on icon at bounding box center [133, 36] width 7 height 7
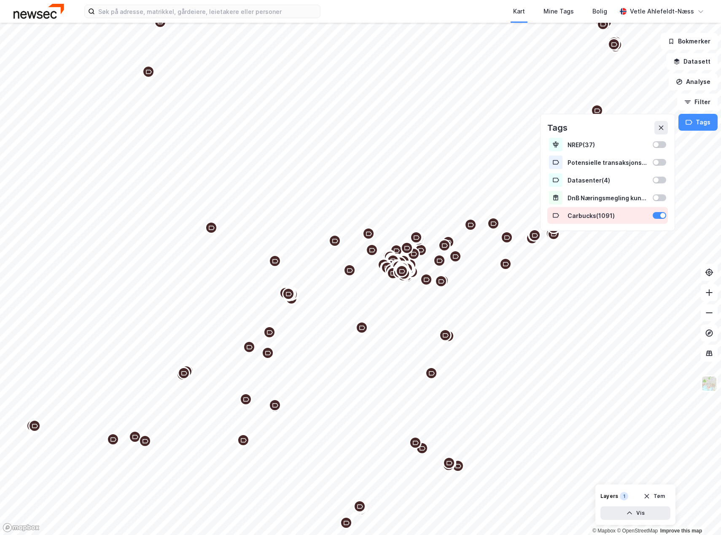
click at [557, 216] on icon at bounding box center [555, 215] width 7 height 7
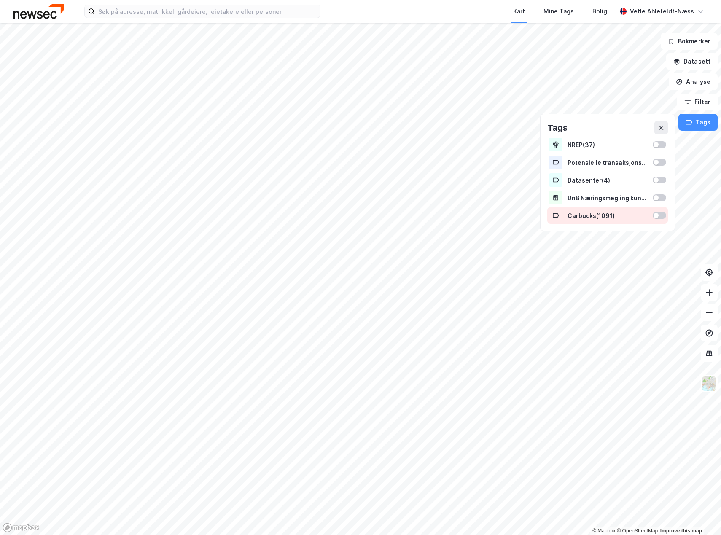
click at [557, 216] on icon at bounding box center [555, 215] width 7 height 7
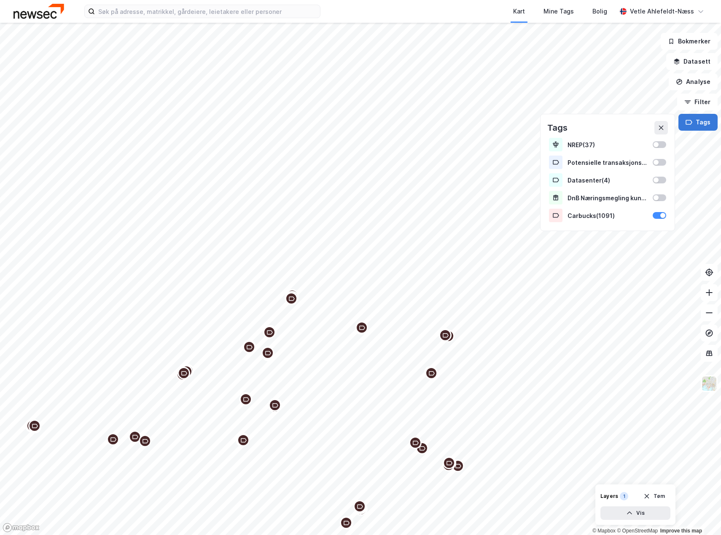
drag, startPoint x: 562, startPoint y: 215, endPoint x: 697, endPoint y: 121, distance: 165.4
click at [697, 121] on button "Tags" at bounding box center [697, 122] width 39 height 17
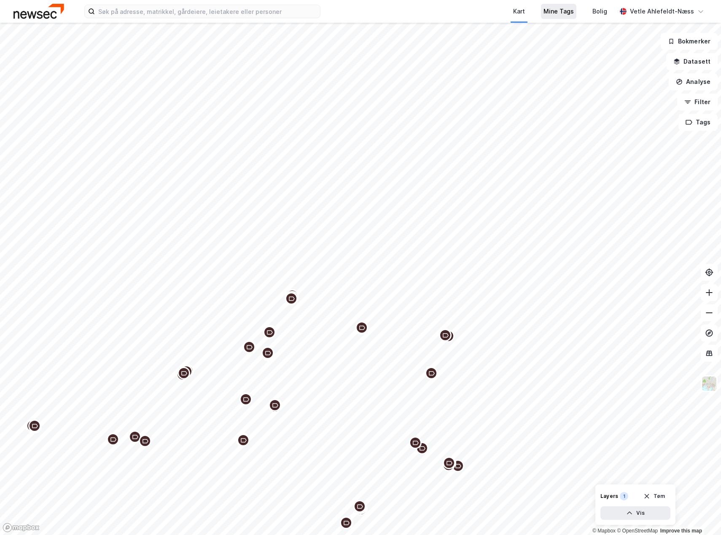
click at [576, 16] on div "Mine Tags" at bounding box center [558, 11] width 35 height 15
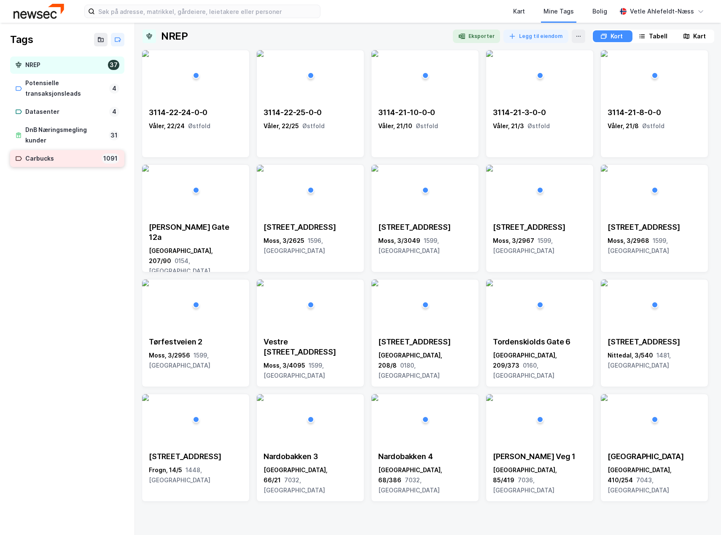
click at [56, 162] on div "Carbucks" at bounding box center [61, 158] width 73 height 11
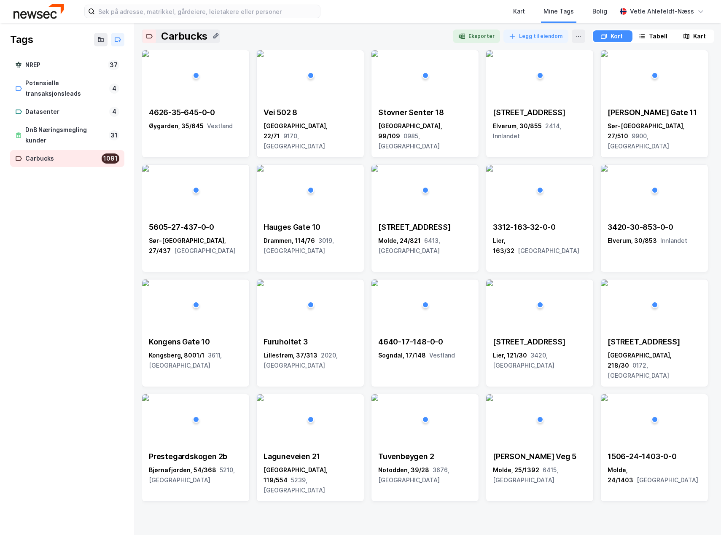
click at [148, 36] on icon at bounding box center [149, 36] width 7 height 7
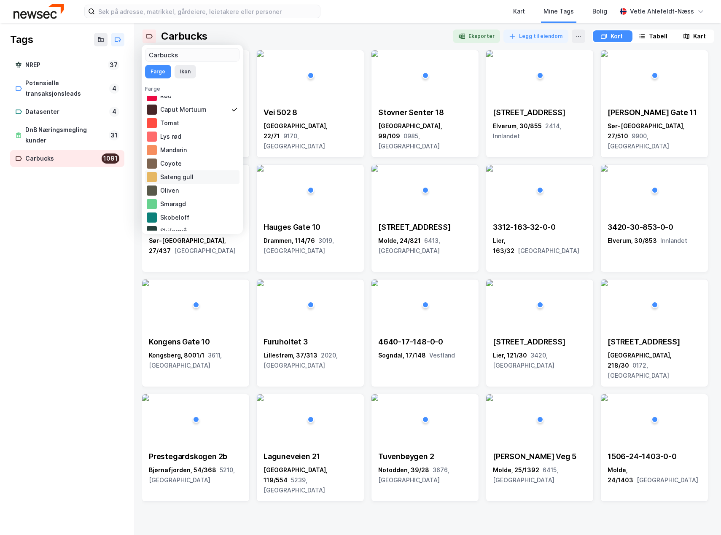
scroll to position [148, 0]
click at [209, 211] on div "Skobeloff" at bounding box center [192, 210] width 94 height 13
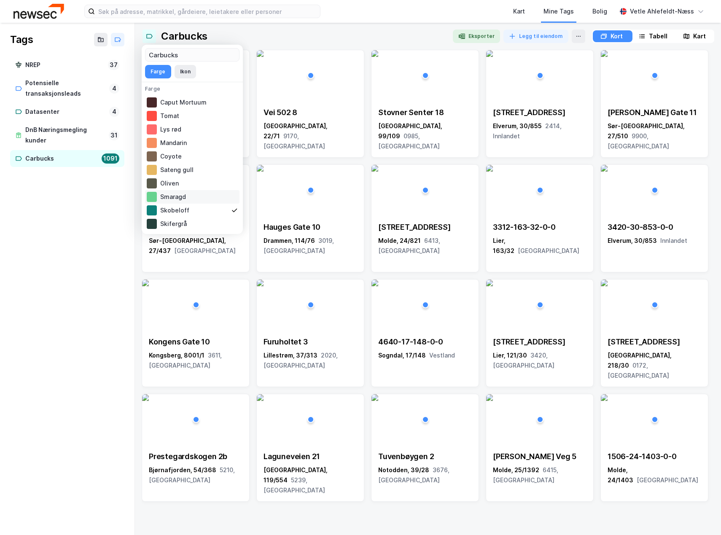
click at [209, 199] on div "Smaragd" at bounding box center [192, 196] width 94 height 13
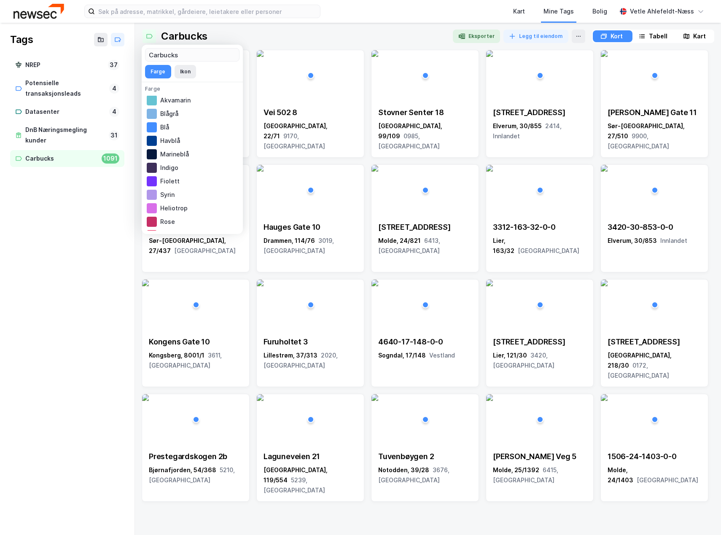
scroll to position [0, 0]
click at [185, 70] on button "Ikon" at bounding box center [185, 71] width 21 height 13
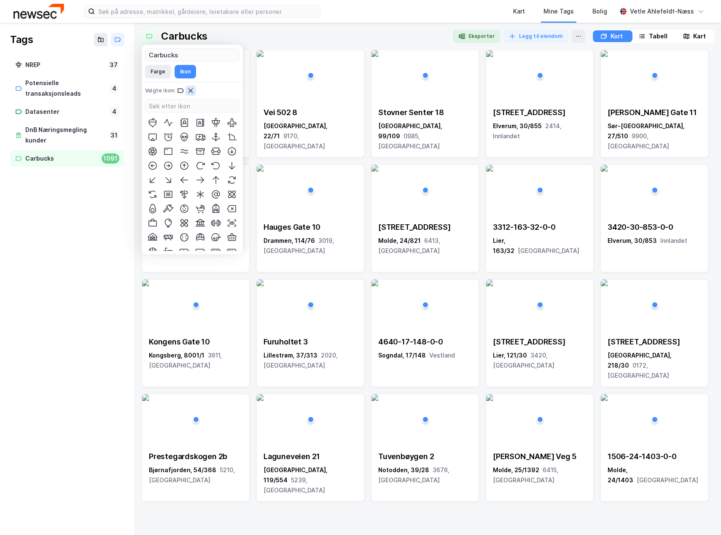
click at [194, 93] on button at bounding box center [190, 91] width 10 height 10
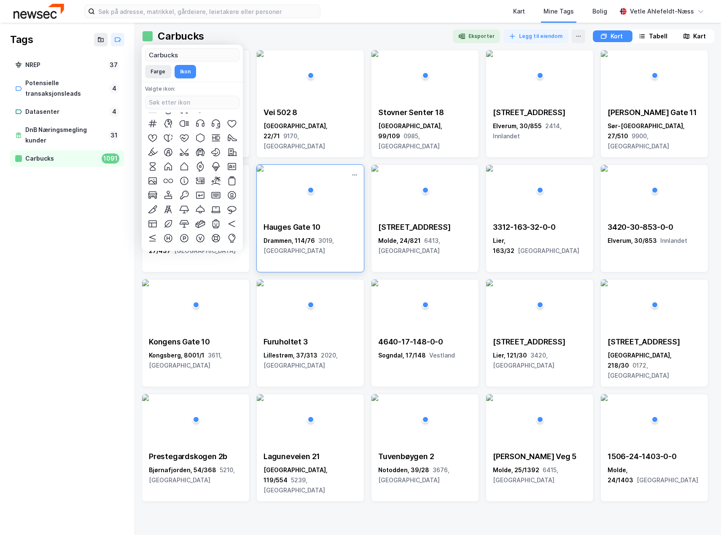
scroll to position [1138, 0]
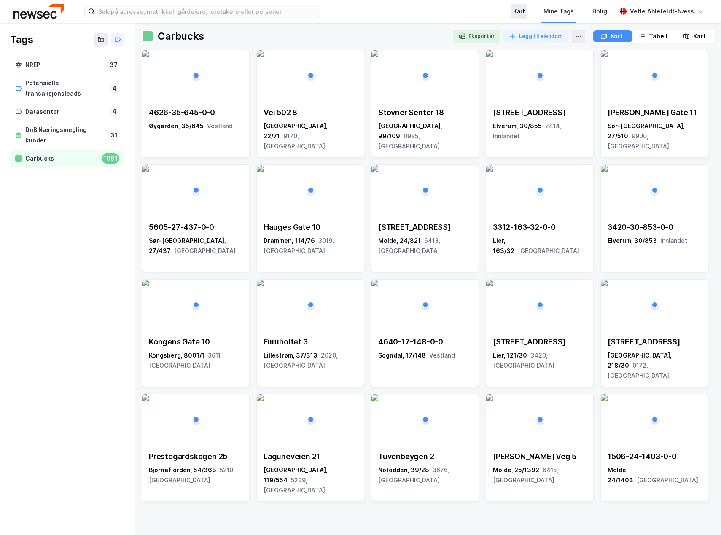
click at [524, 11] on div "Kart" at bounding box center [519, 11] width 12 height 10
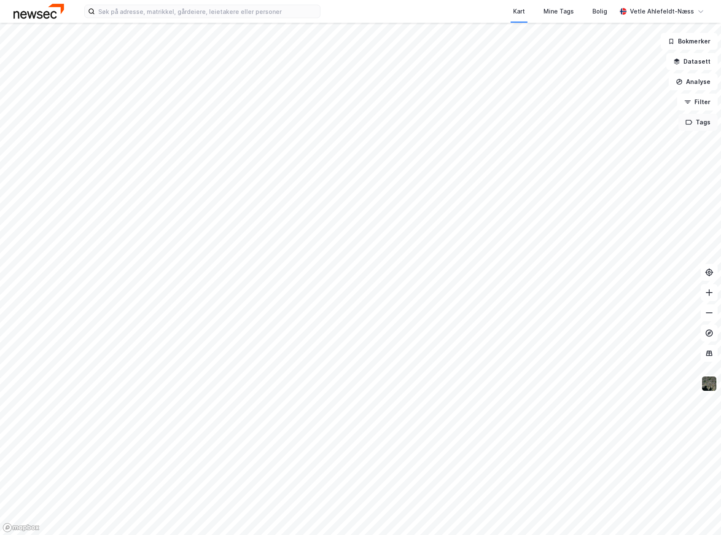
click at [701, 124] on button "Tags" at bounding box center [697, 122] width 39 height 17
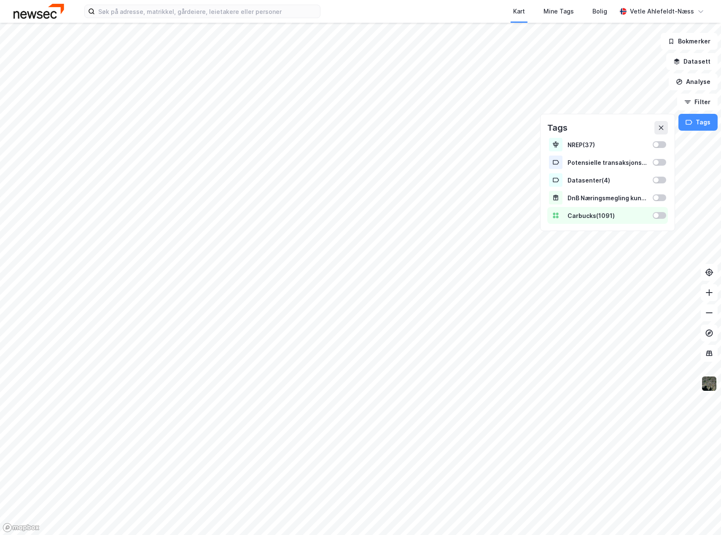
click at [660, 216] on div at bounding box center [659, 215] width 13 height 7
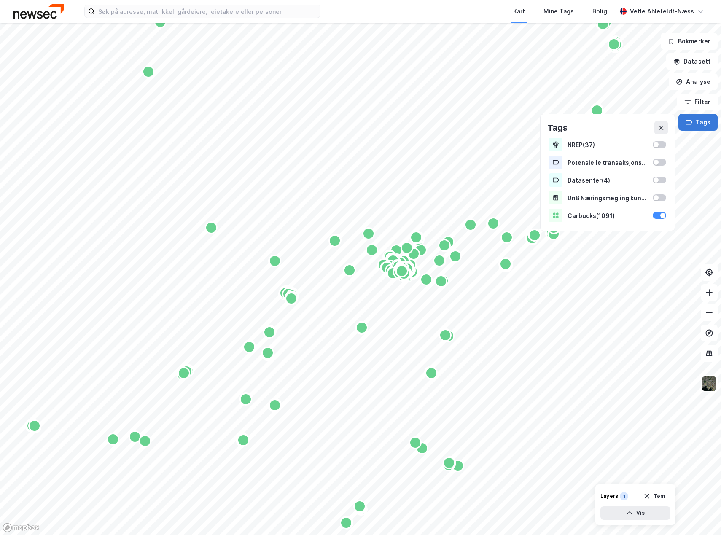
click at [704, 128] on button "Tags" at bounding box center [697, 122] width 39 height 17
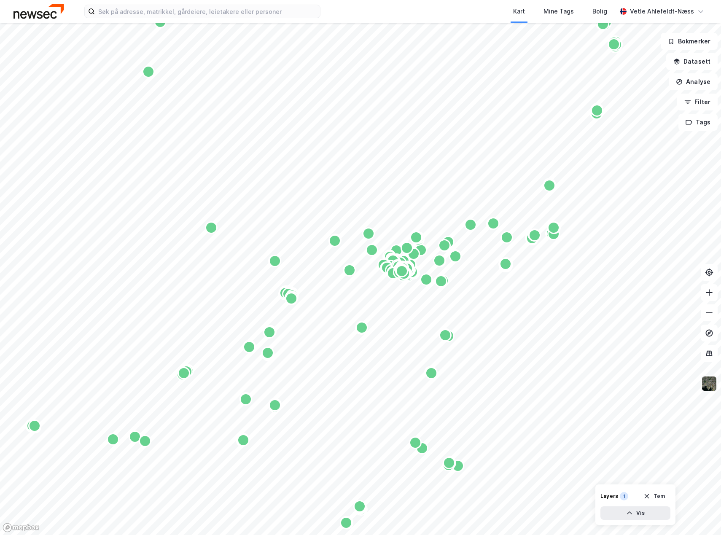
click at [713, 385] on img at bounding box center [709, 384] width 16 height 16
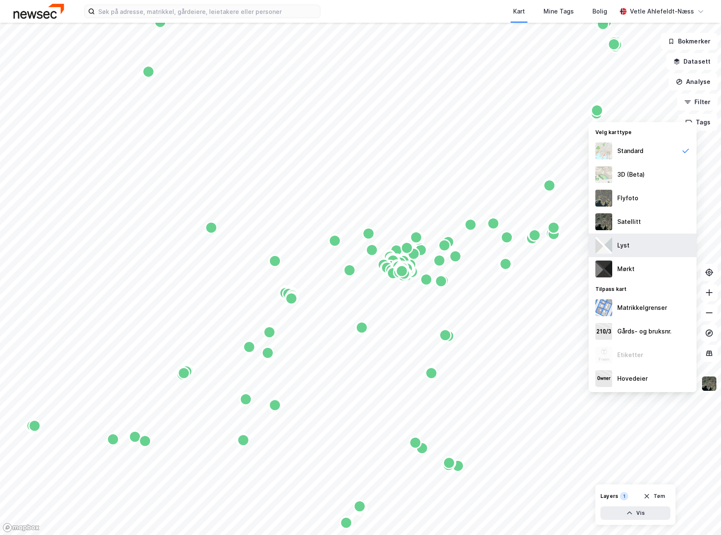
click at [642, 245] on div "Lyst" at bounding box center [643, 246] width 108 height 24
click at [713, 387] on img at bounding box center [709, 384] width 16 height 16
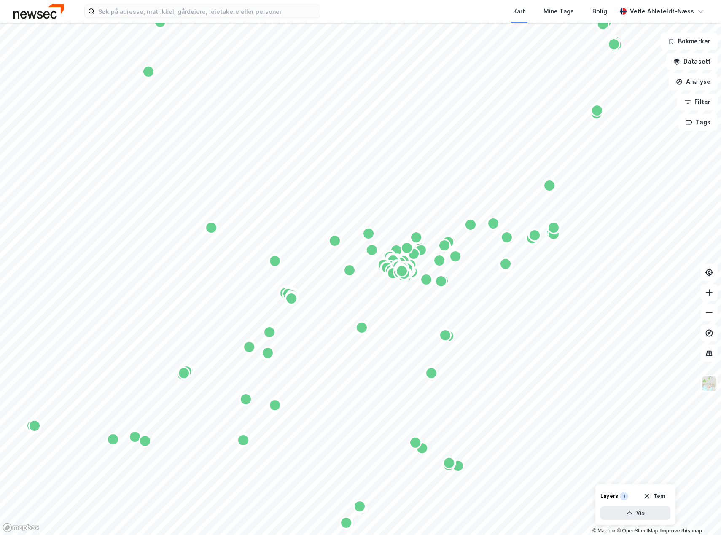
click at [71, 11] on div "Kart Mine Tags [PERSON_NAME] Ahlefeldt-Næss" at bounding box center [360, 11] width 721 height 23
click at [710, 384] on img at bounding box center [709, 384] width 16 height 16
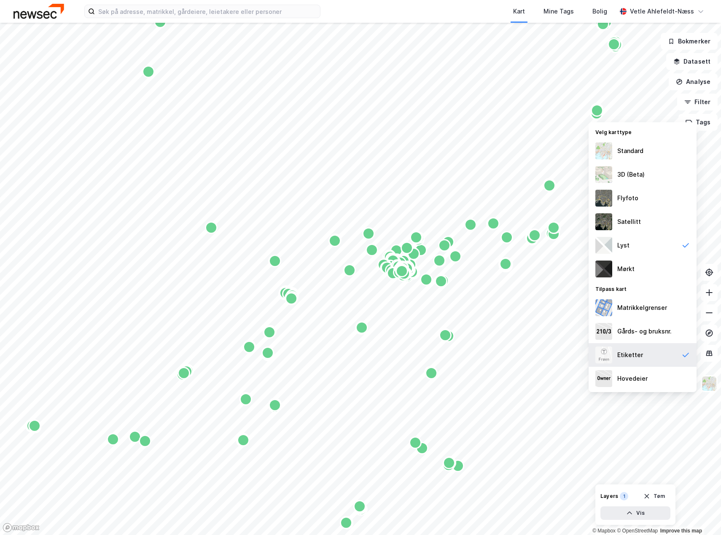
click at [651, 355] on div "Etiketter" at bounding box center [643, 355] width 108 height 24
click at [707, 387] on img at bounding box center [709, 384] width 16 height 16
